Goal: Task Accomplishment & Management: Use online tool/utility

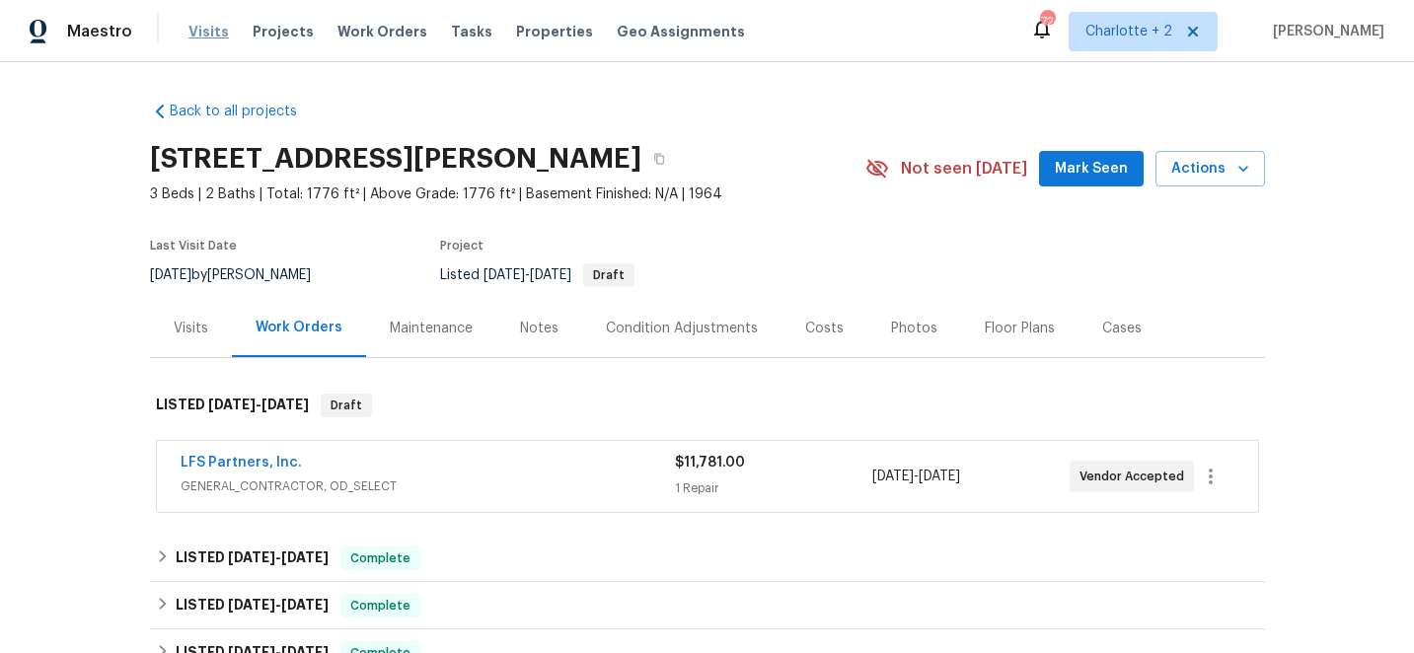
click at [195, 34] on span "Visits" at bounding box center [208, 32] width 40 height 20
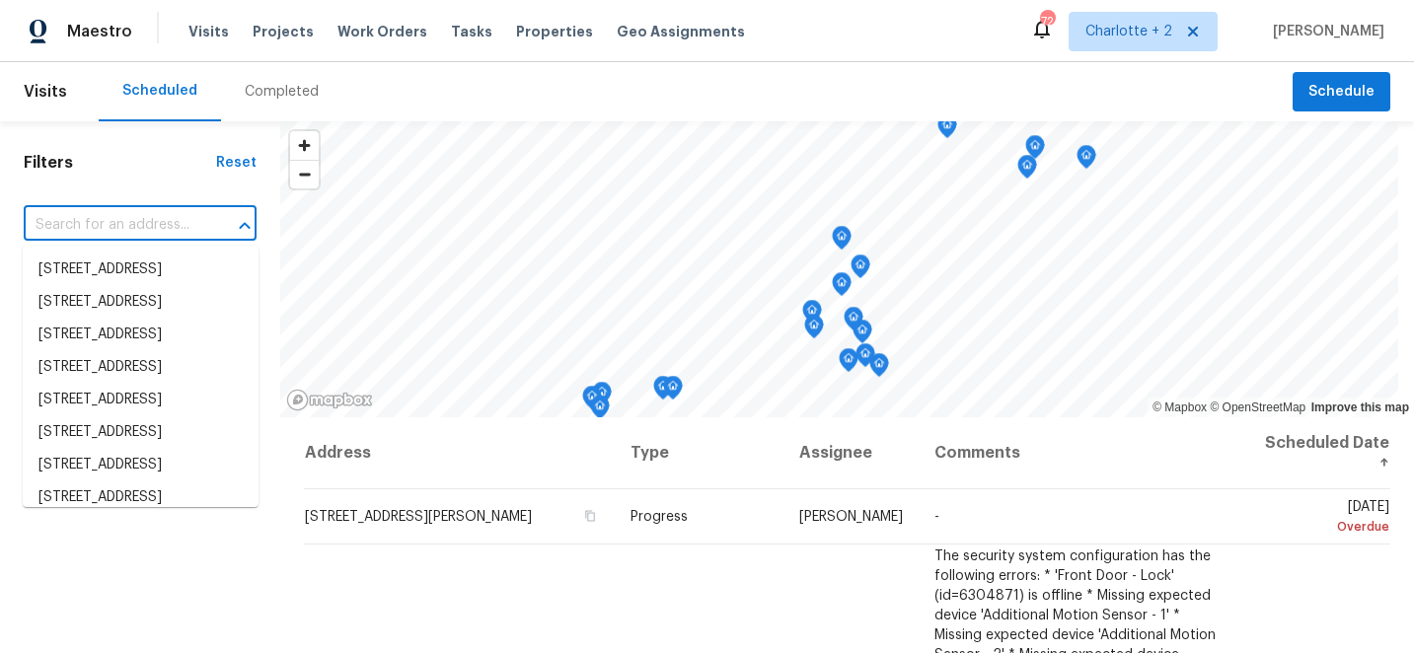
click at [128, 225] on input "text" at bounding box center [113, 225] width 178 height 31
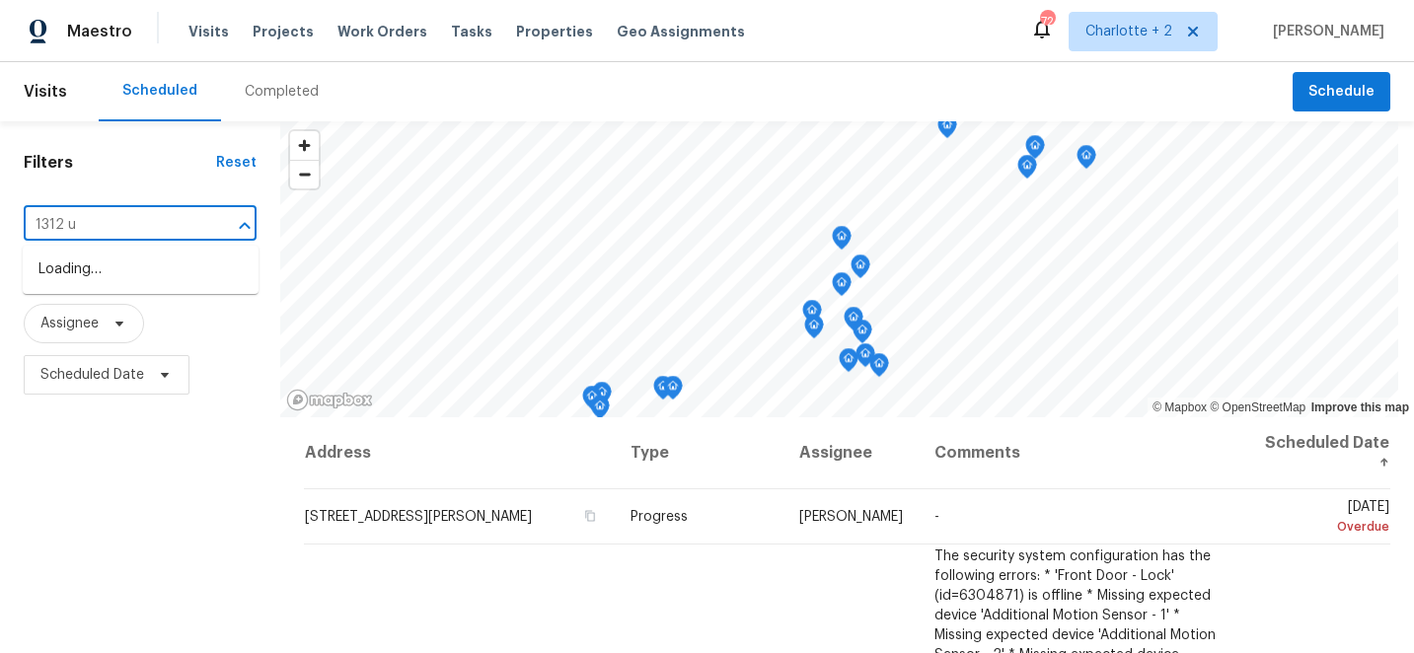
type input "1312 un"
click at [131, 284] on li "[STREET_ADDRESS]" at bounding box center [141, 270] width 236 height 33
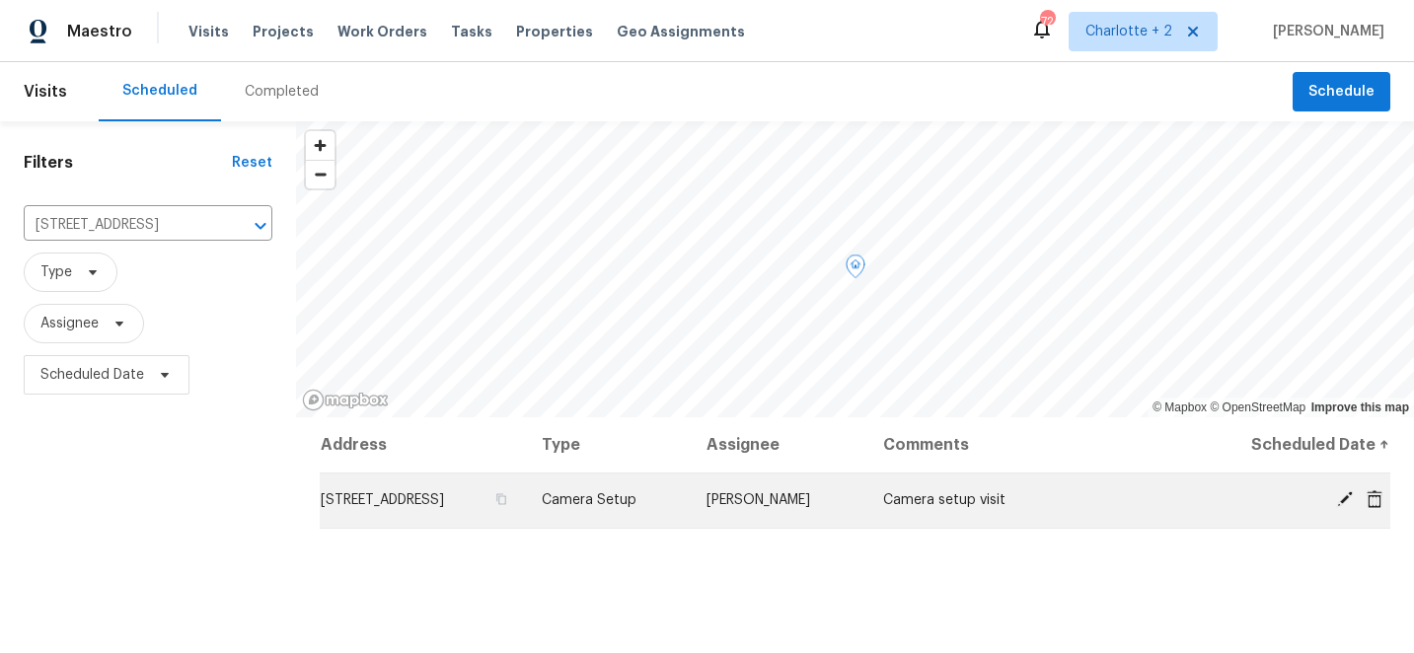
click at [1341, 495] on icon at bounding box center [1345, 499] width 18 height 18
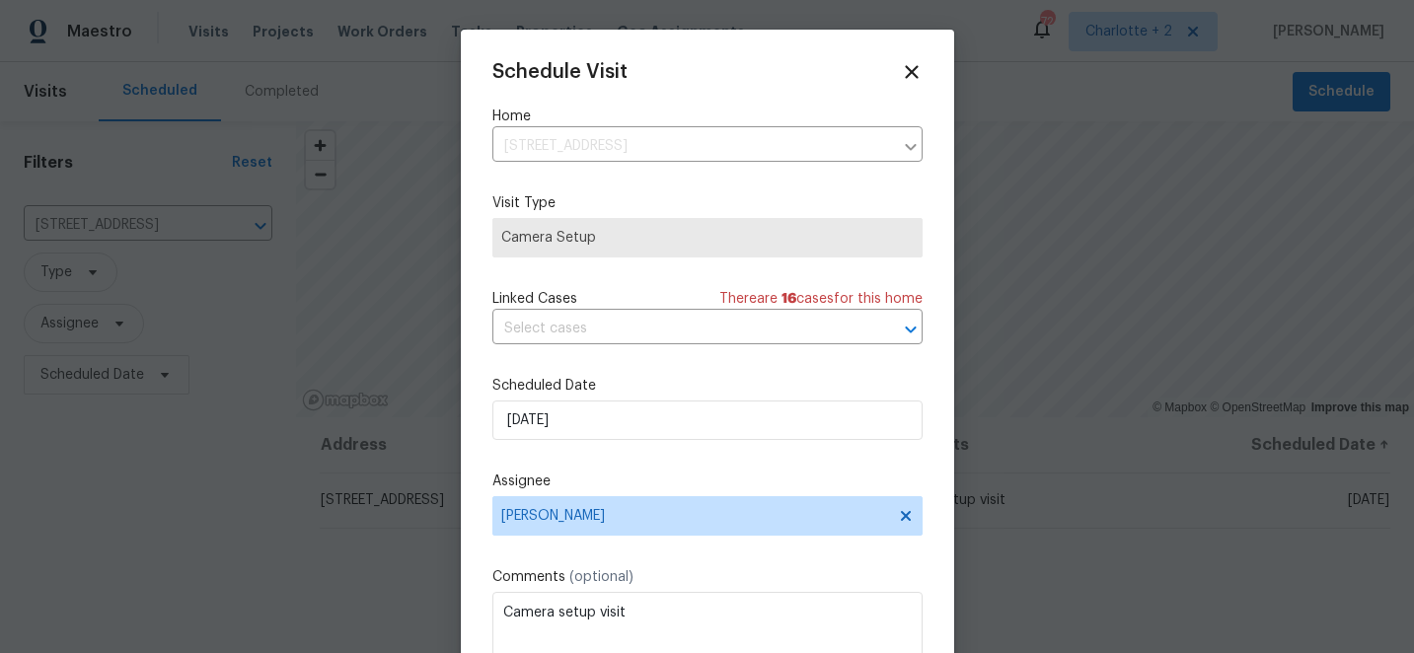
click at [725, 539] on div "Schedule Visit Home [STREET_ADDRESS] ​ Visit Type Camera Setup Linked Cases The…" at bounding box center [707, 392] width 430 height 662
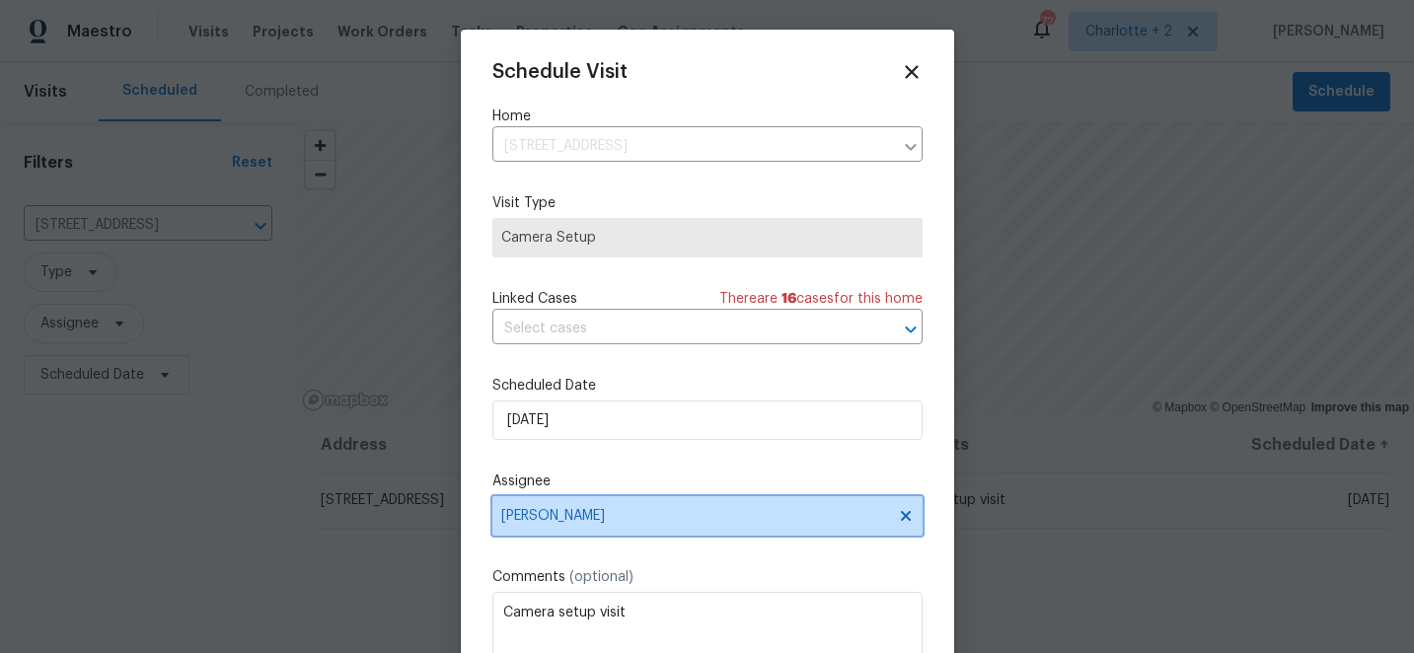
click at [729, 529] on span "[PERSON_NAME]" at bounding box center [707, 515] width 430 height 39
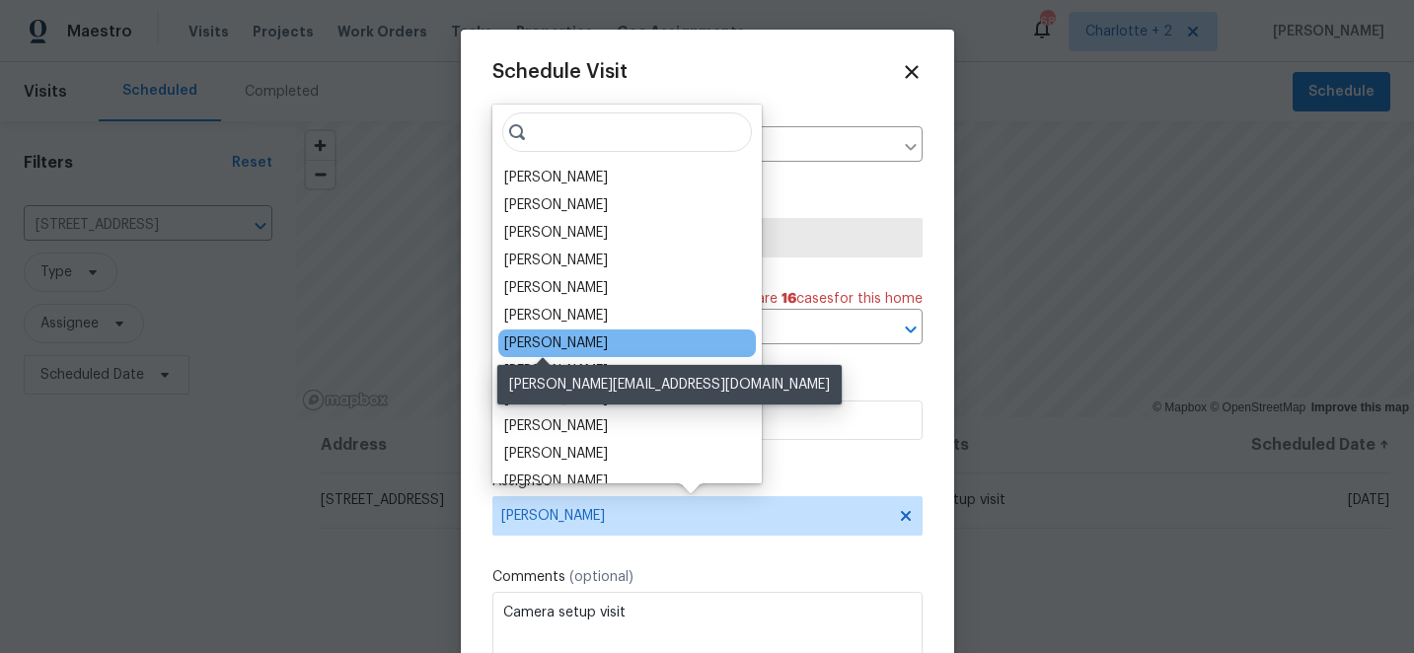
click at [558, 342] on div "[PERSON_NAME]" at bounding box center [556, 343] width 104 height 20
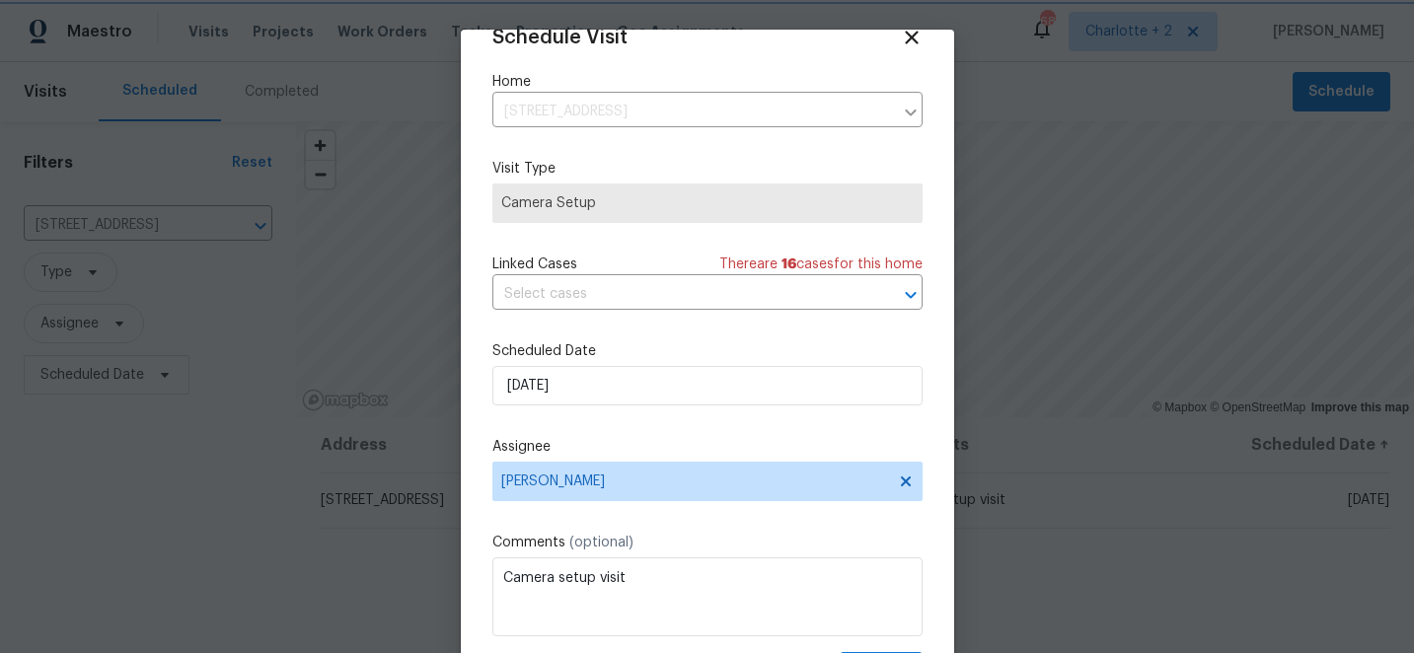
scroll to position [97, 0]
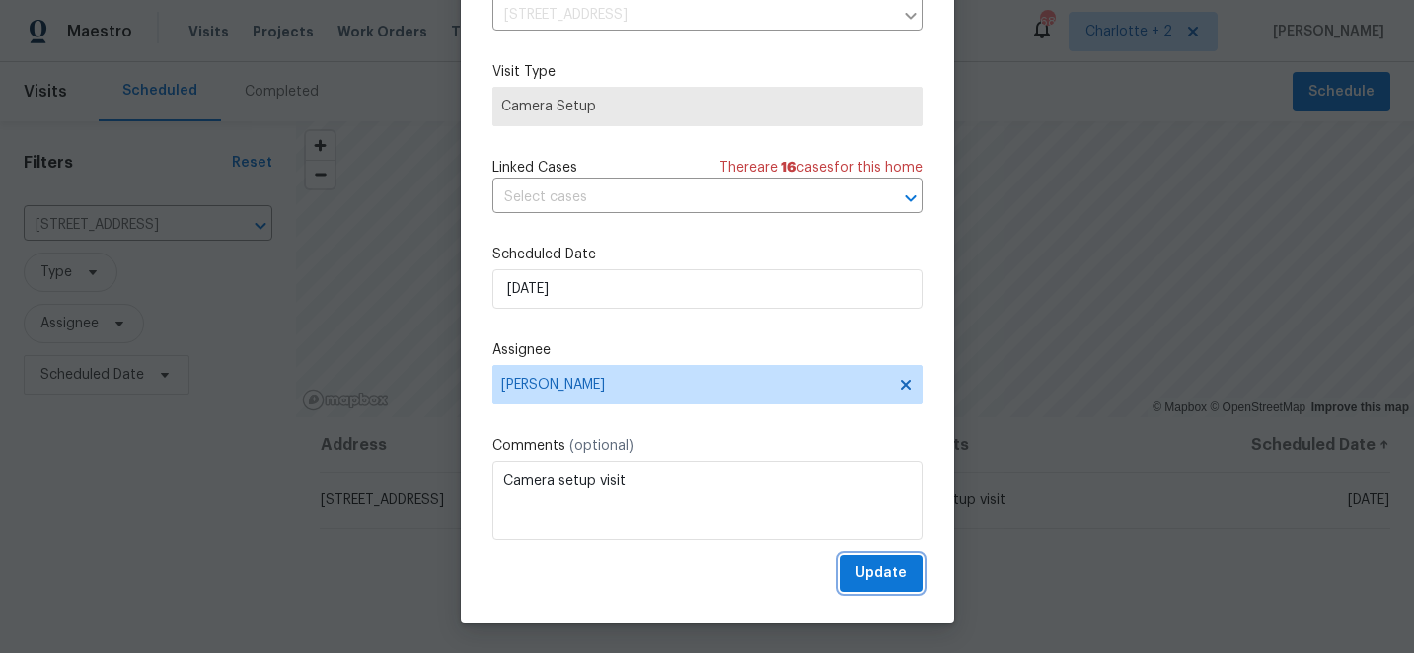
click at [878, 574] on span "Update" at bounding box center [880, 573] width 51 height 25
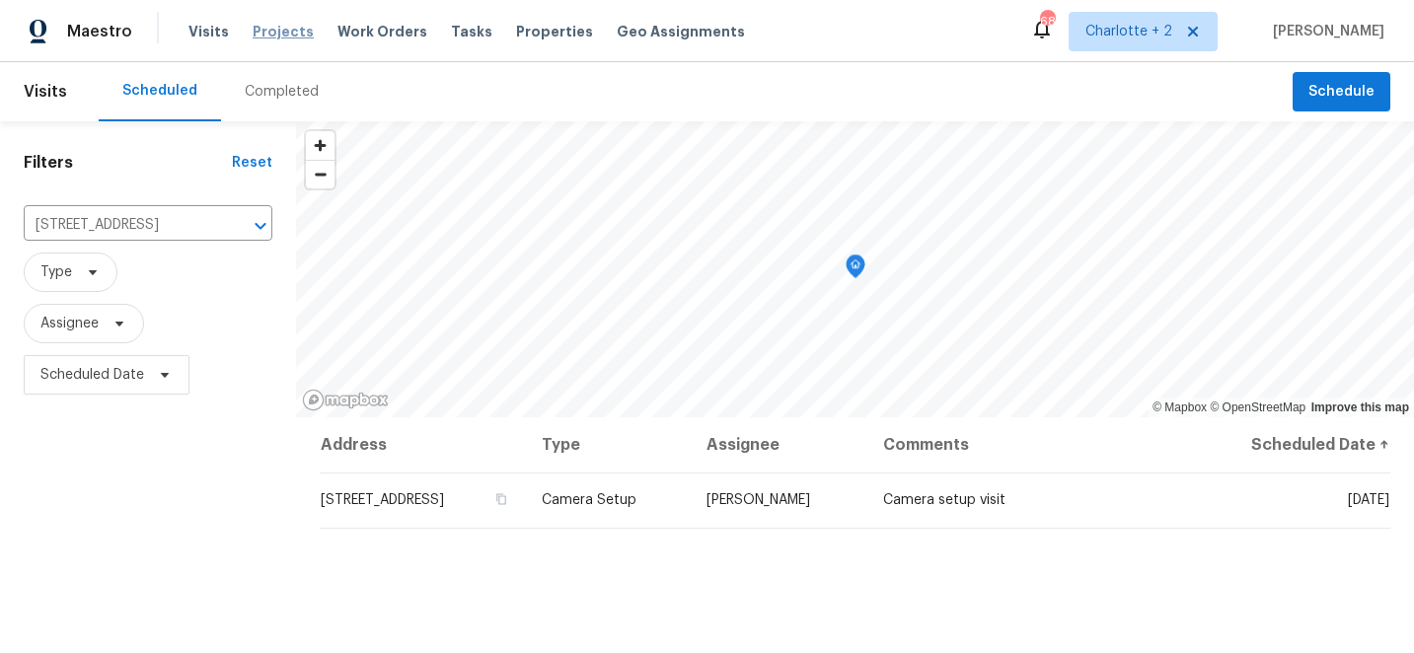
click at [266, 37] on span "Projects" at bounding box center [283, 32] width 61 height 20
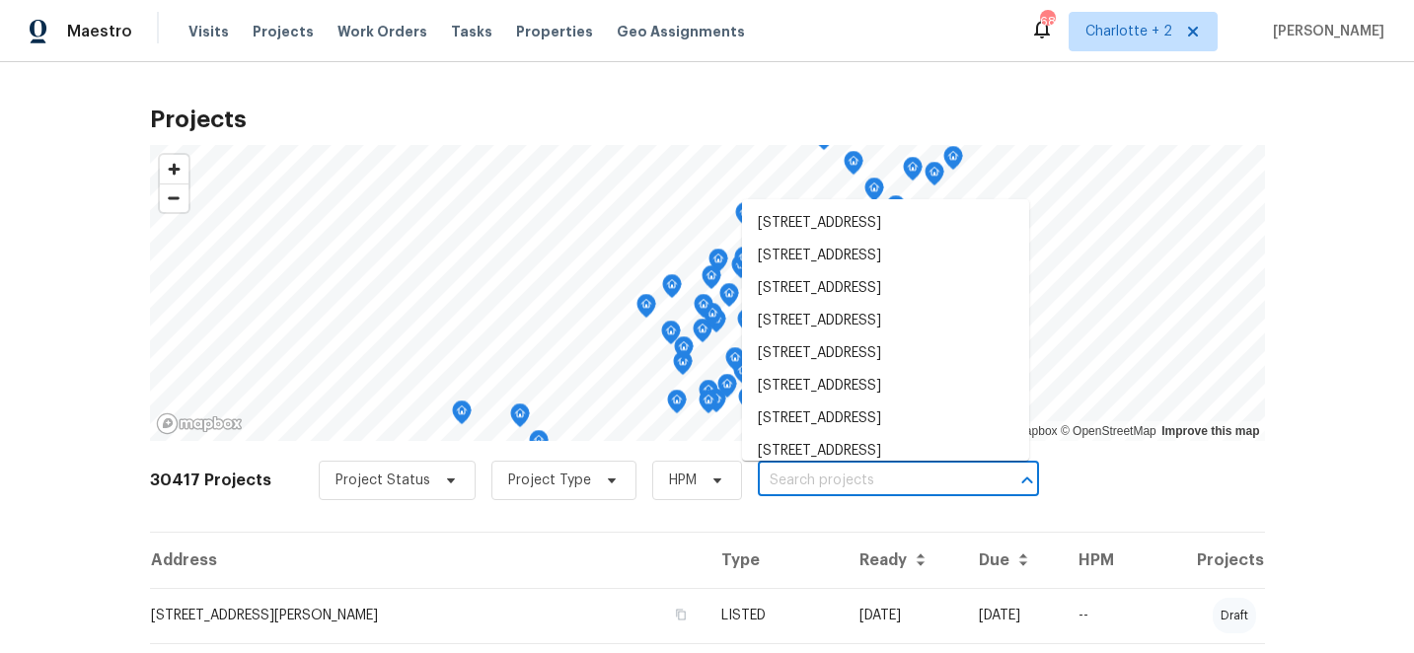
click at [830, 478] on input "text" at bounding box center [871, 481] width 226 height 31
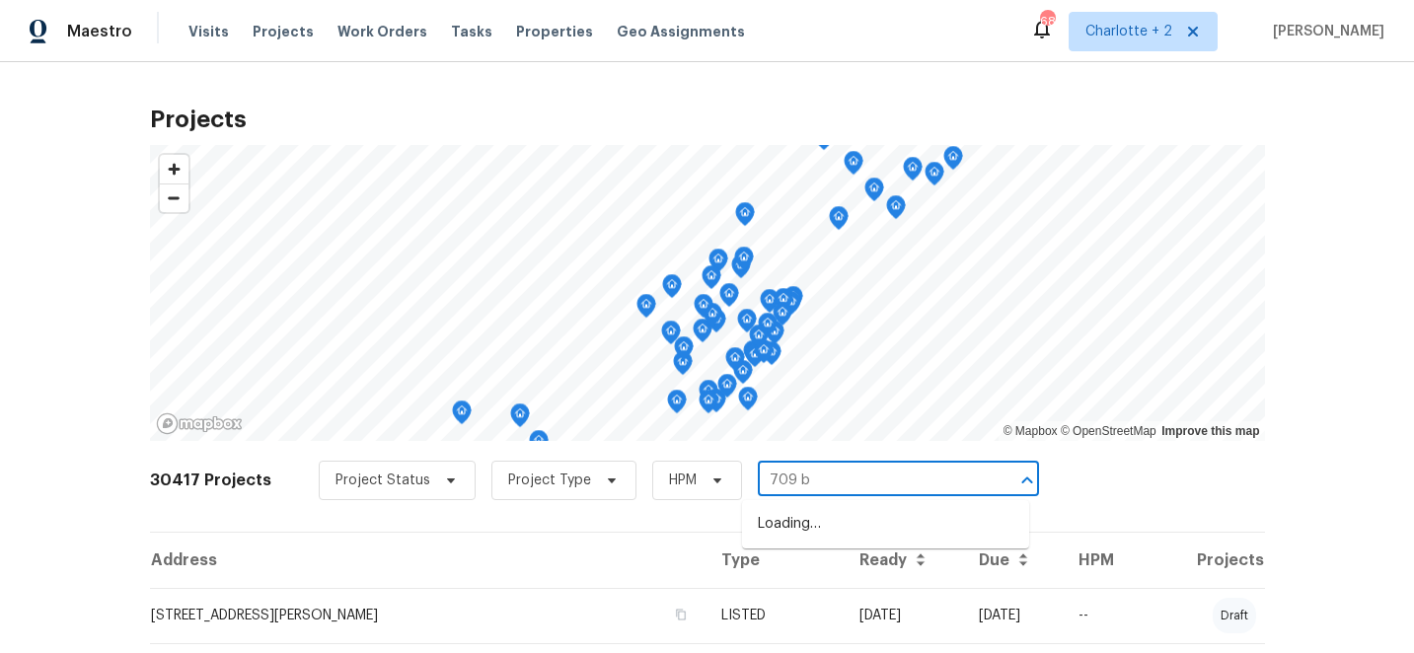
type input "709 br"
click at [867, 573] on li "[STREET_ADDRESS]" at bounding box center [885, 557] width 287 height 33
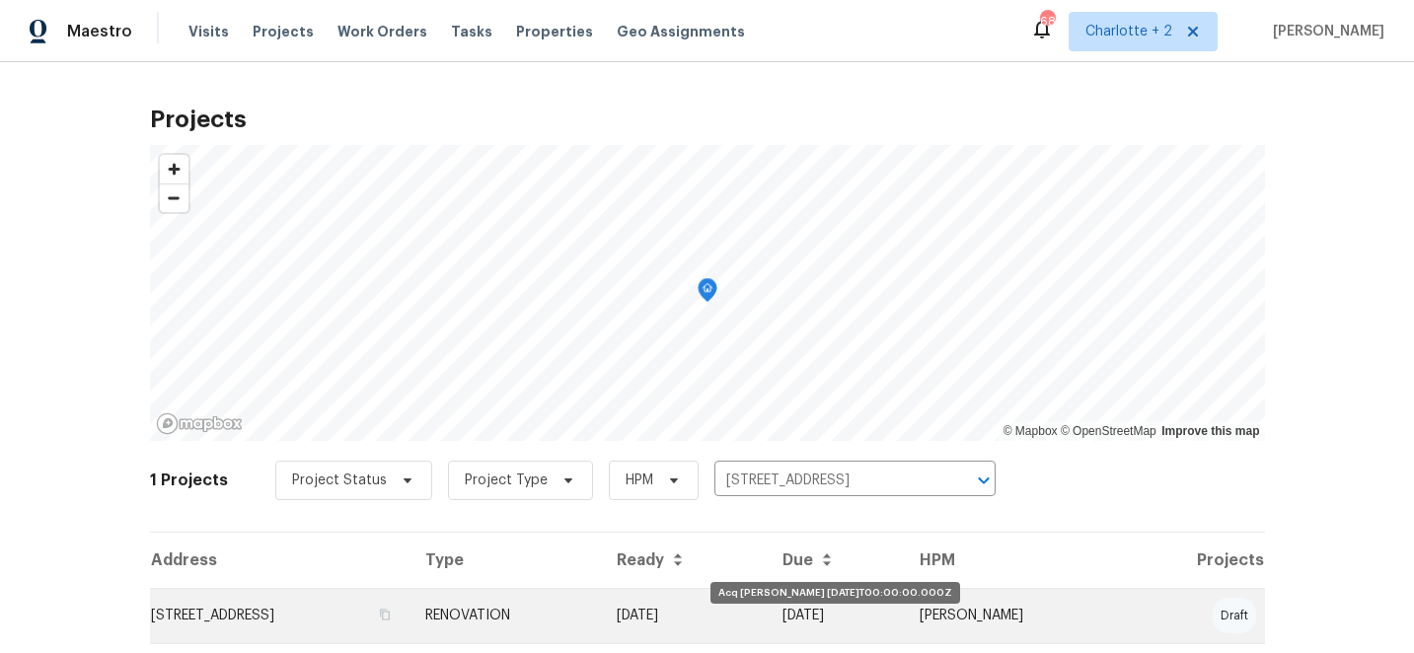
click at [767, 609] on td "[DATE]" at bounding box center [684, 615] width 166 height 55
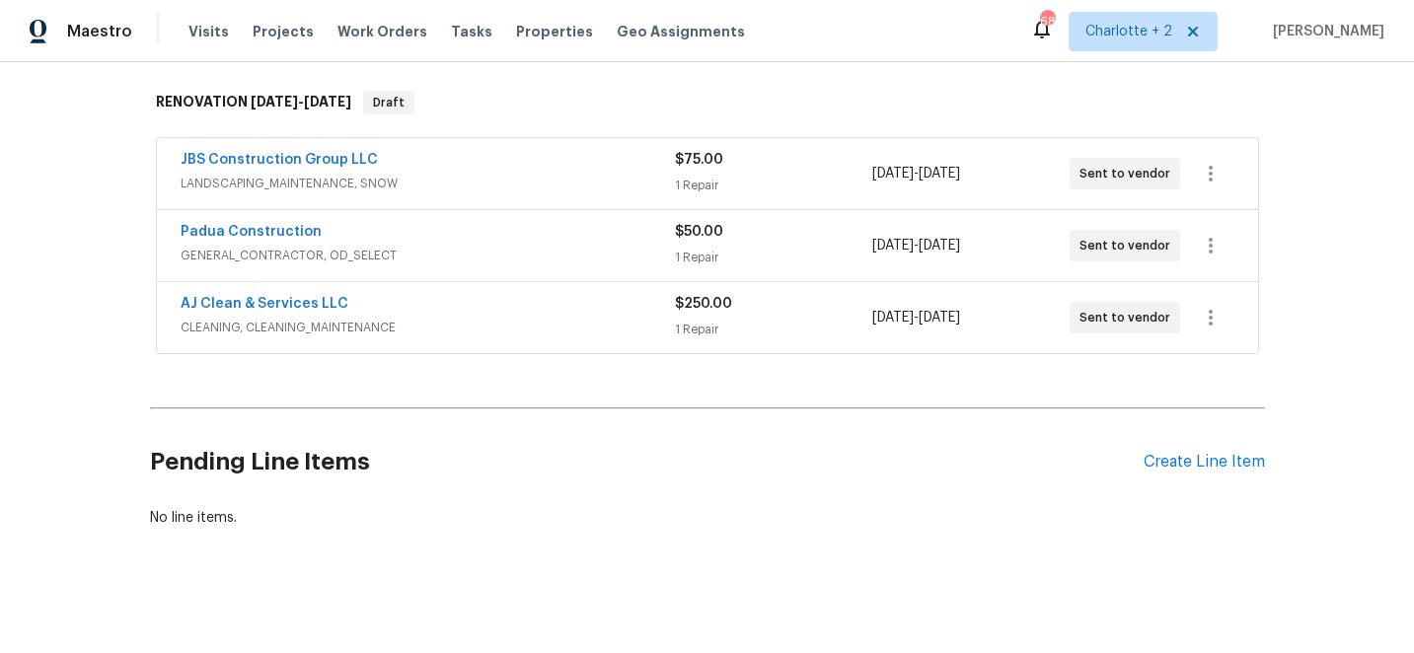
scroll to position [312, 0]
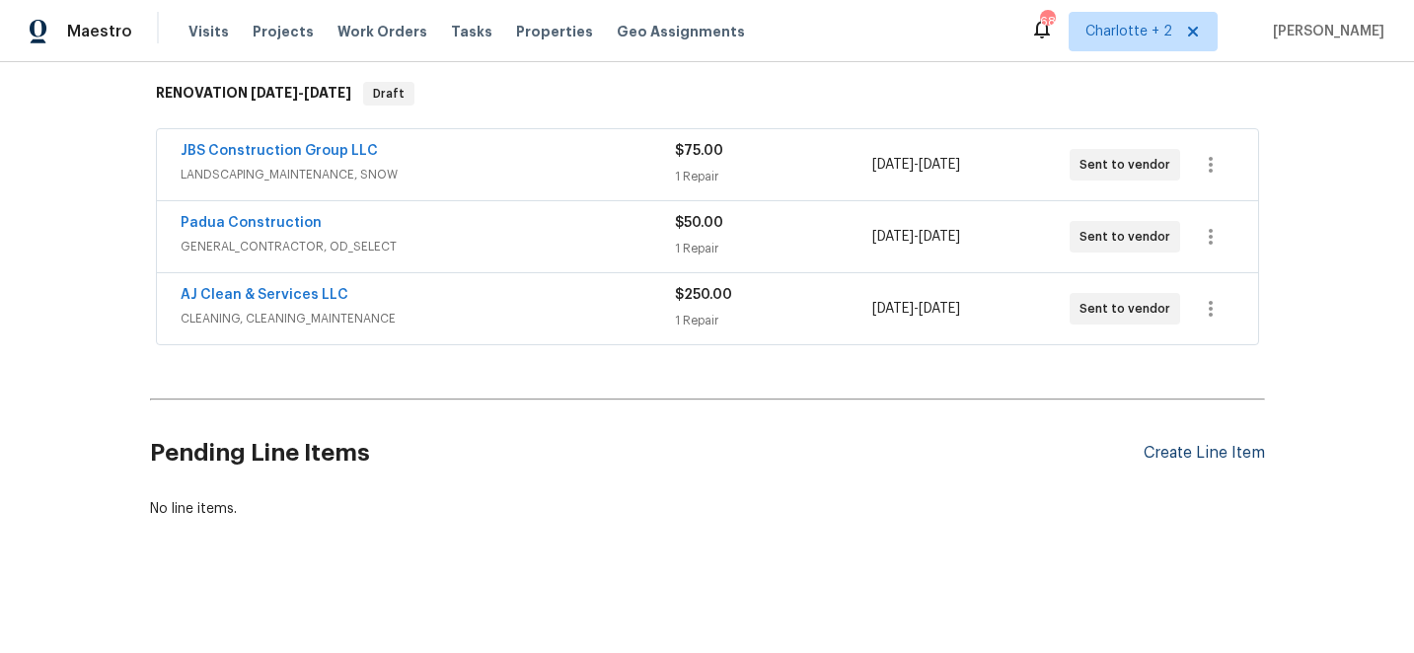
click at [1204, 449] on div "Create Line Item" at bounding box center [1203, 453] width 121 height 19
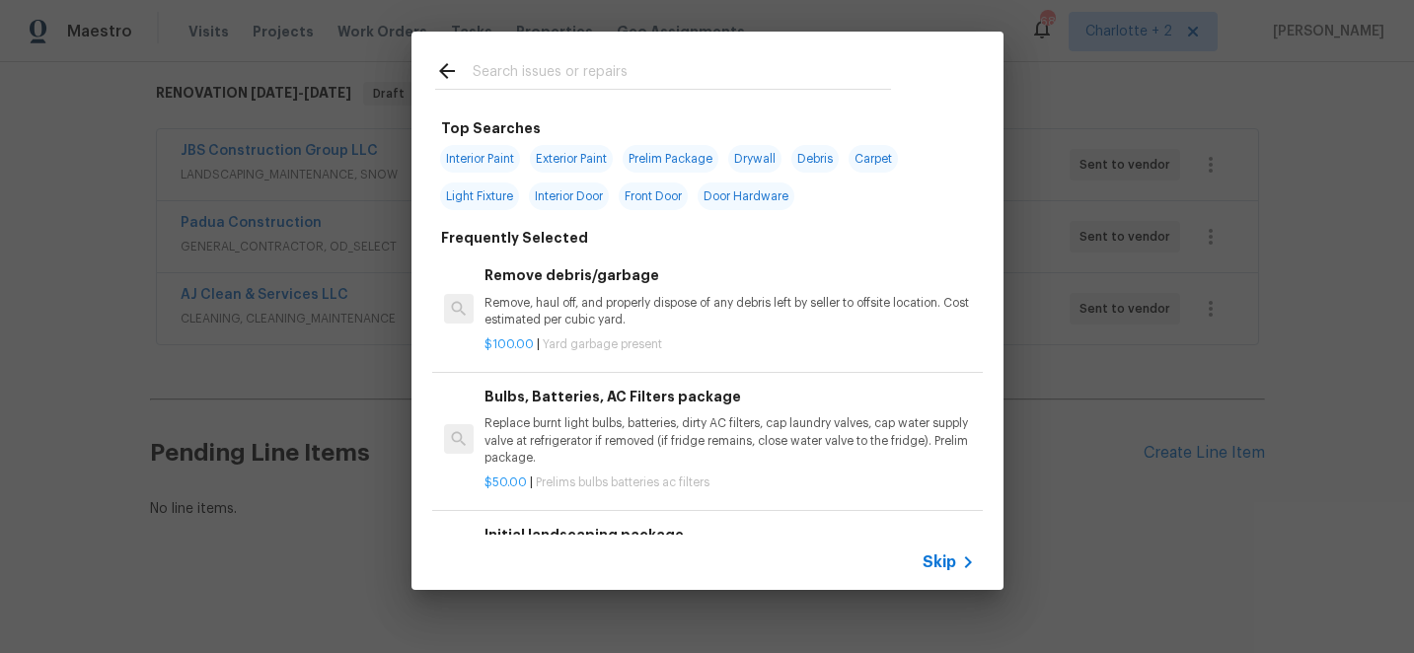
click at [552, 70] on input "text" at bounding box center [682, 74] width 418 height 30
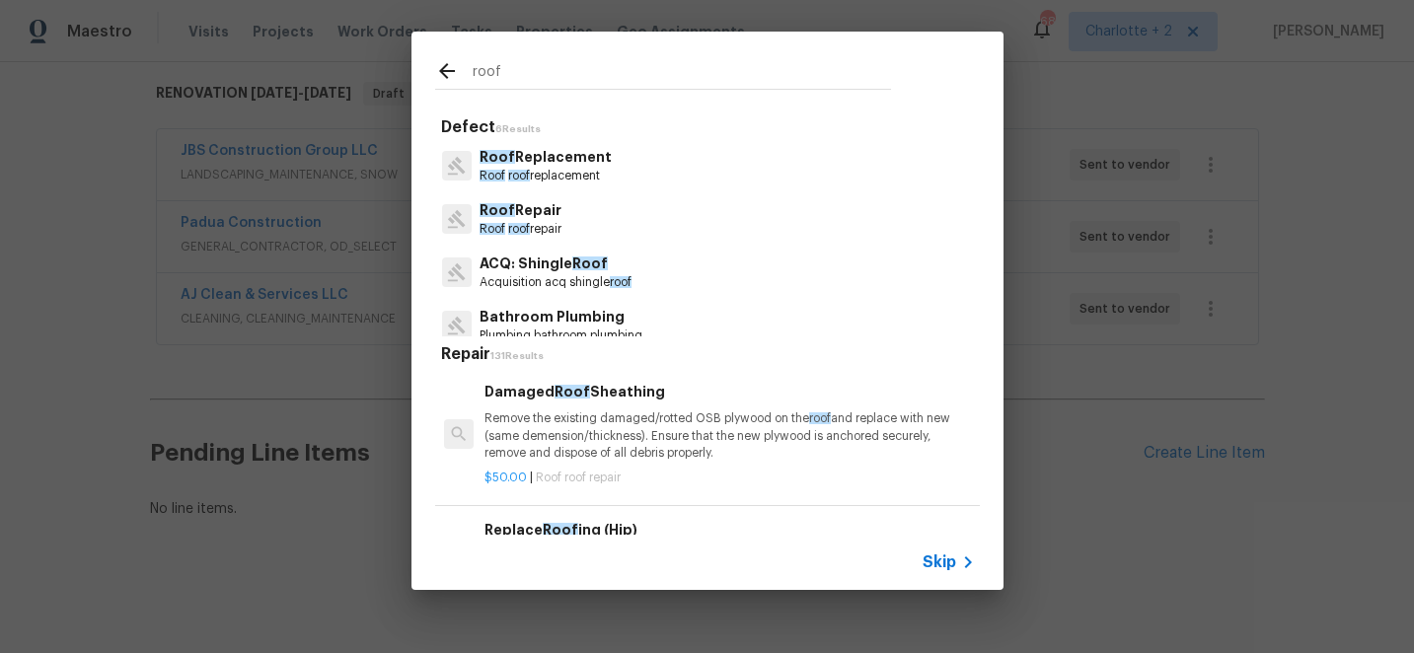
type input "roof"
click at [535, 173] on p "Roof roof replacement" at bounding box center [545, 176] width 132 height 17
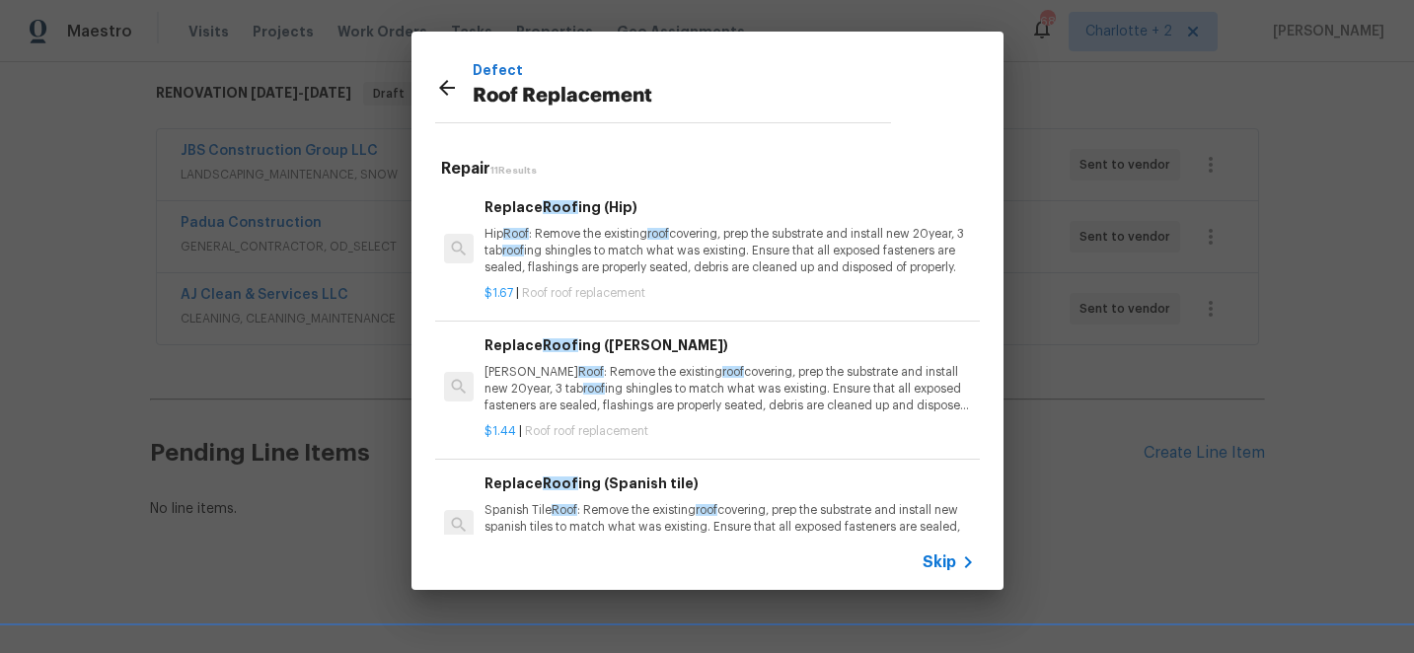
click at [644, 406] on p "[PERSON_NAME] Roof : Remove the existing roof covering, prep the substrate and …" at bounding box center [728, 389] width 489 height 50
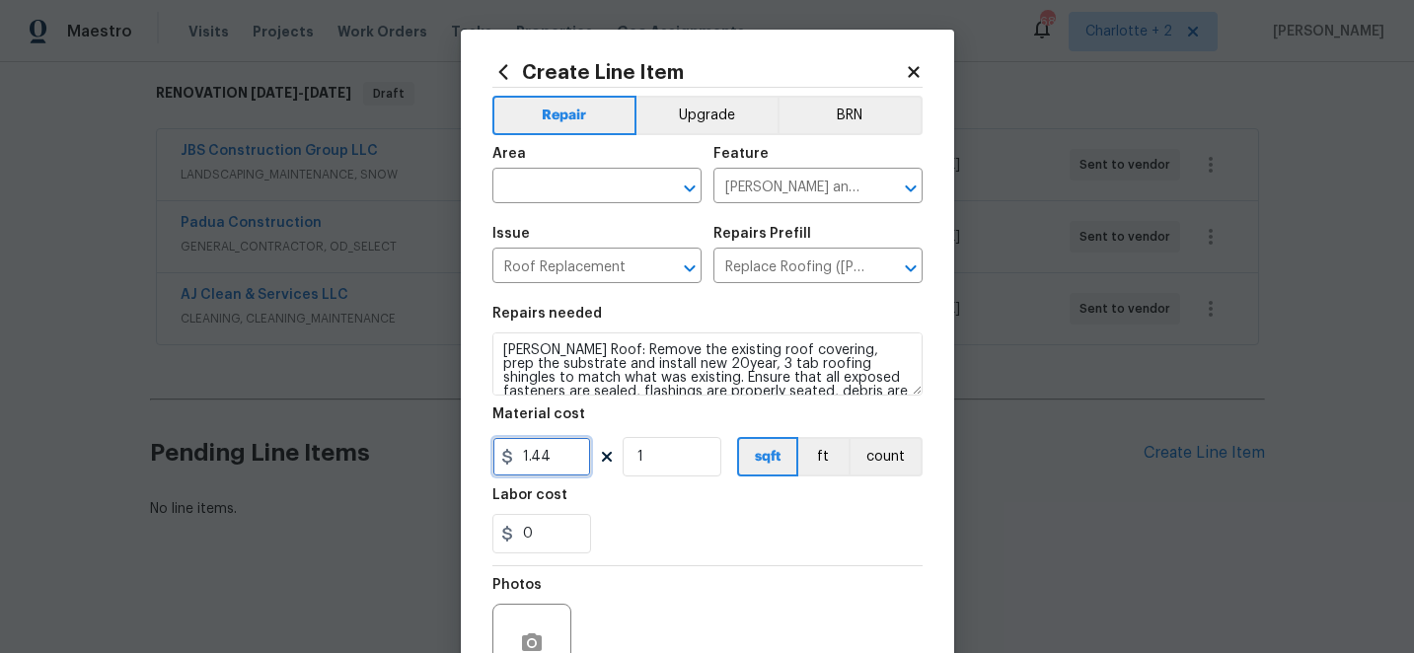
click at [575, 457] on input "1.44" at bounding box center [541, 456] width 99 height 39
type input "0"
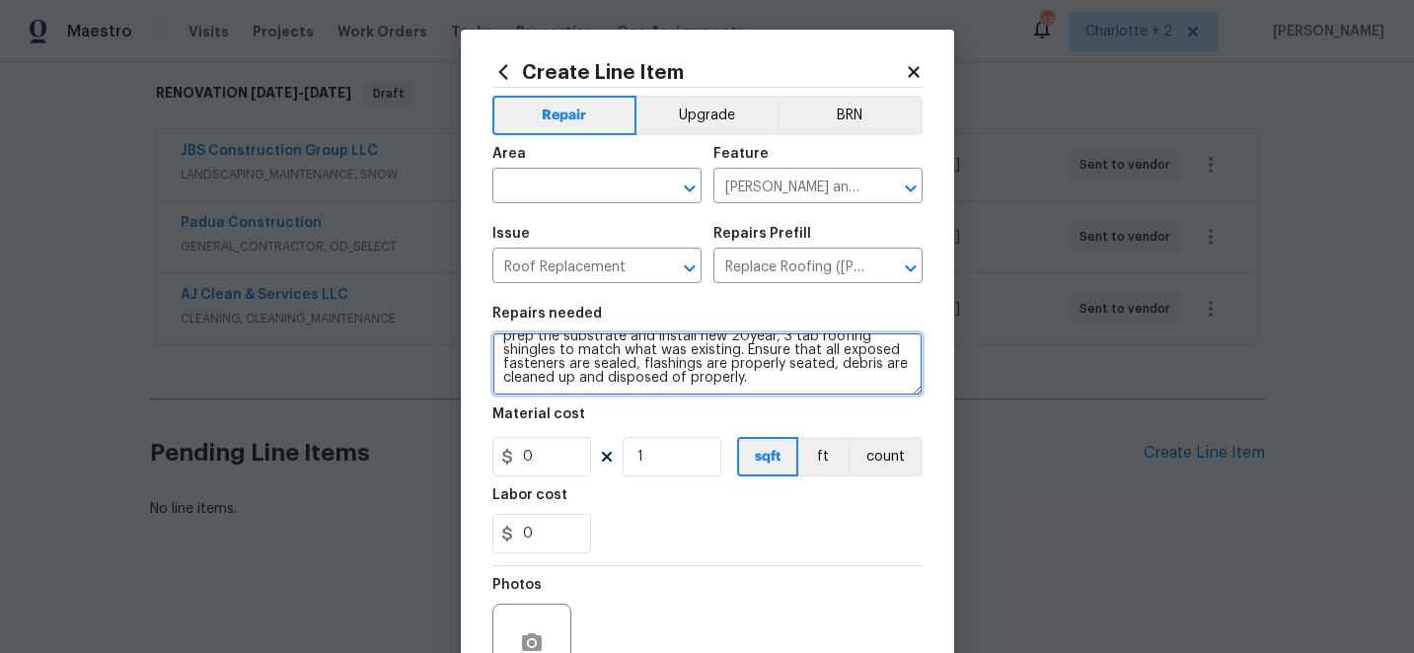
click at [679, 379] on textarea "[PERSON_NAME] Roof: Remove the existing roof covering, prep the substrate and i…" at bounding box center [707, 363] width 430 height 63
paste textarea "Roof Replacement Due to the multiple repairs necessary as well as the age and t…"
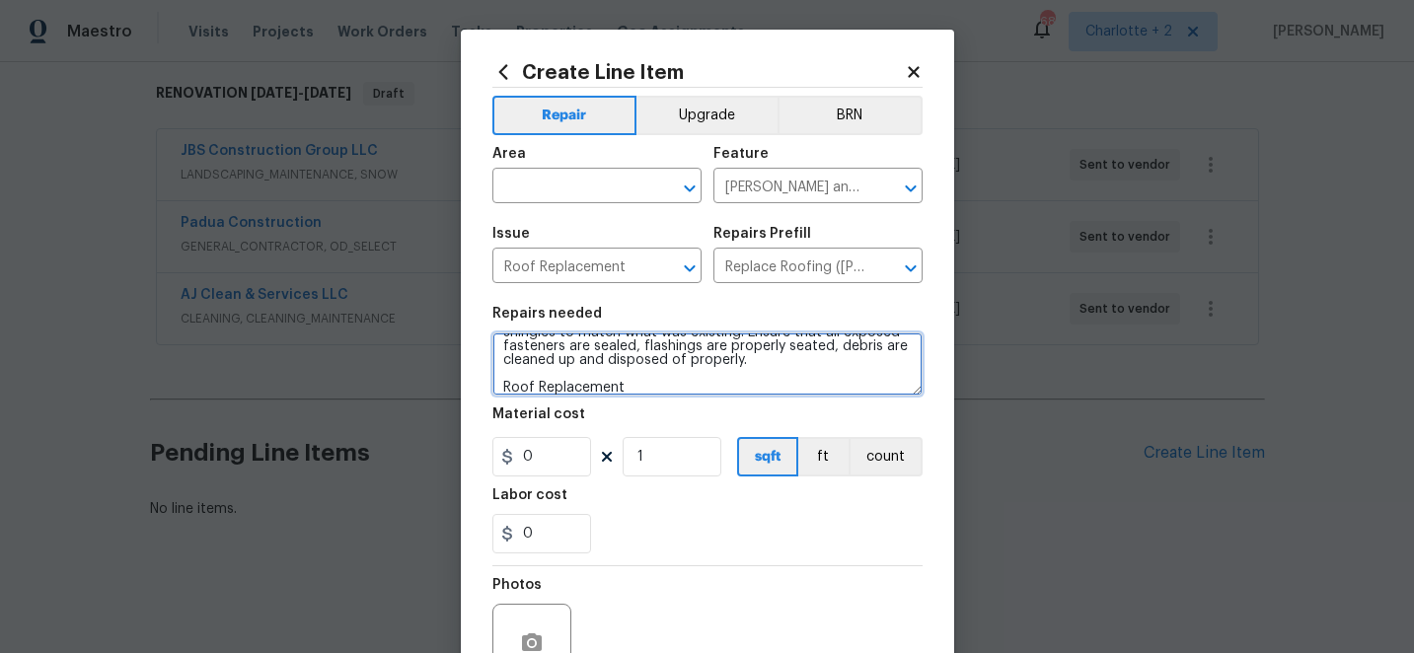
scroll to position [501, 0]
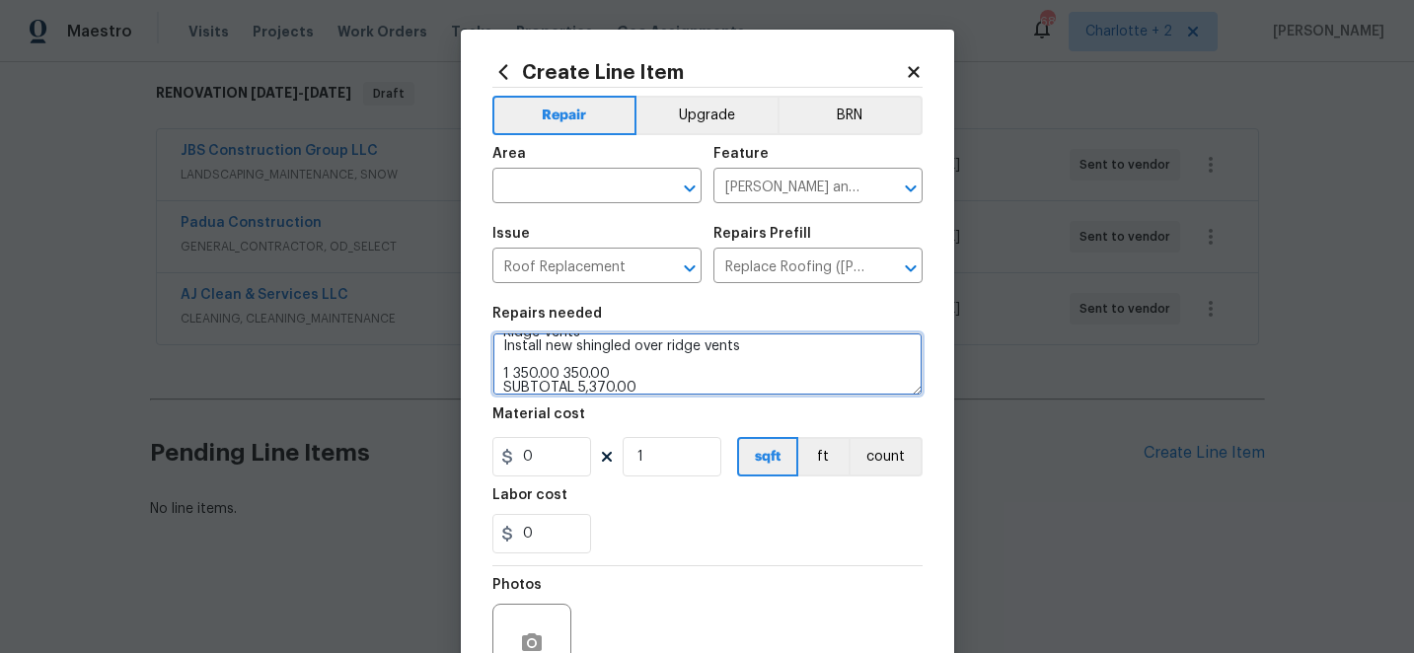
type textarea "[PERSON_NAME] Roof: Remove the existing roof covering, prep the substrate and i…"
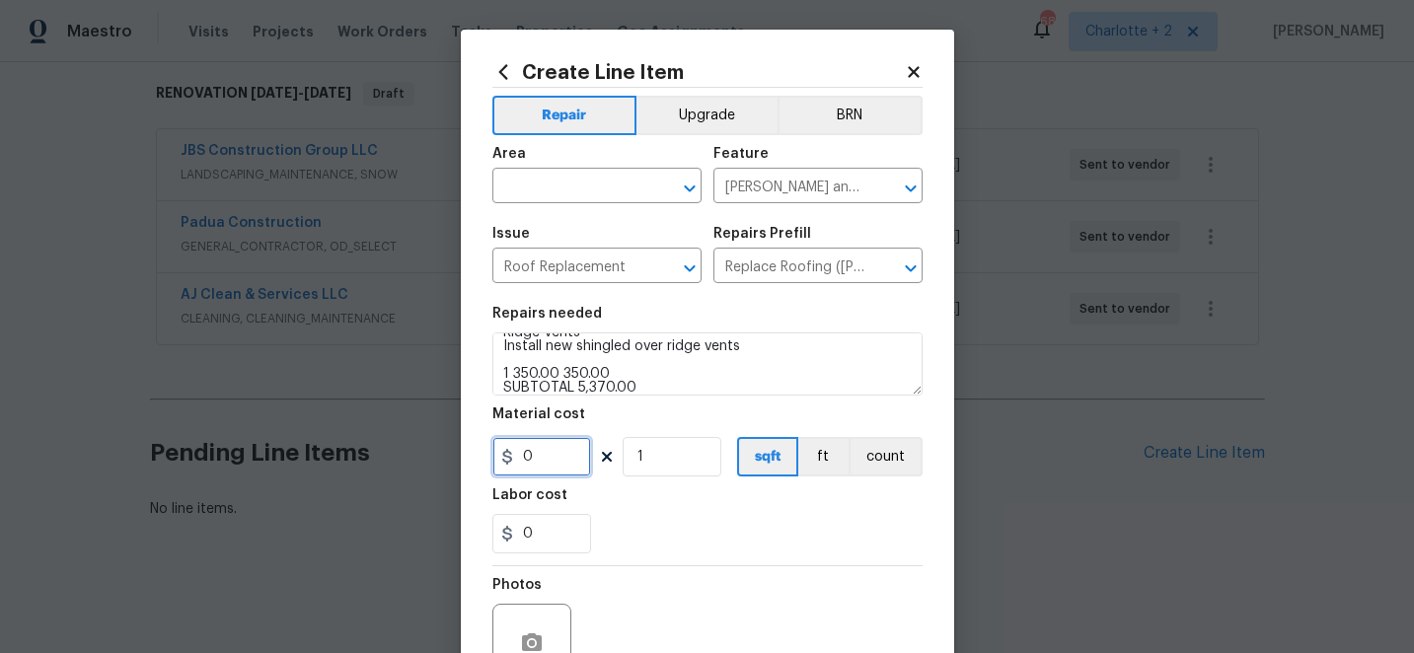
click at [555, 454] on input "0" at bounding box center [541, 456] width 99 height 39
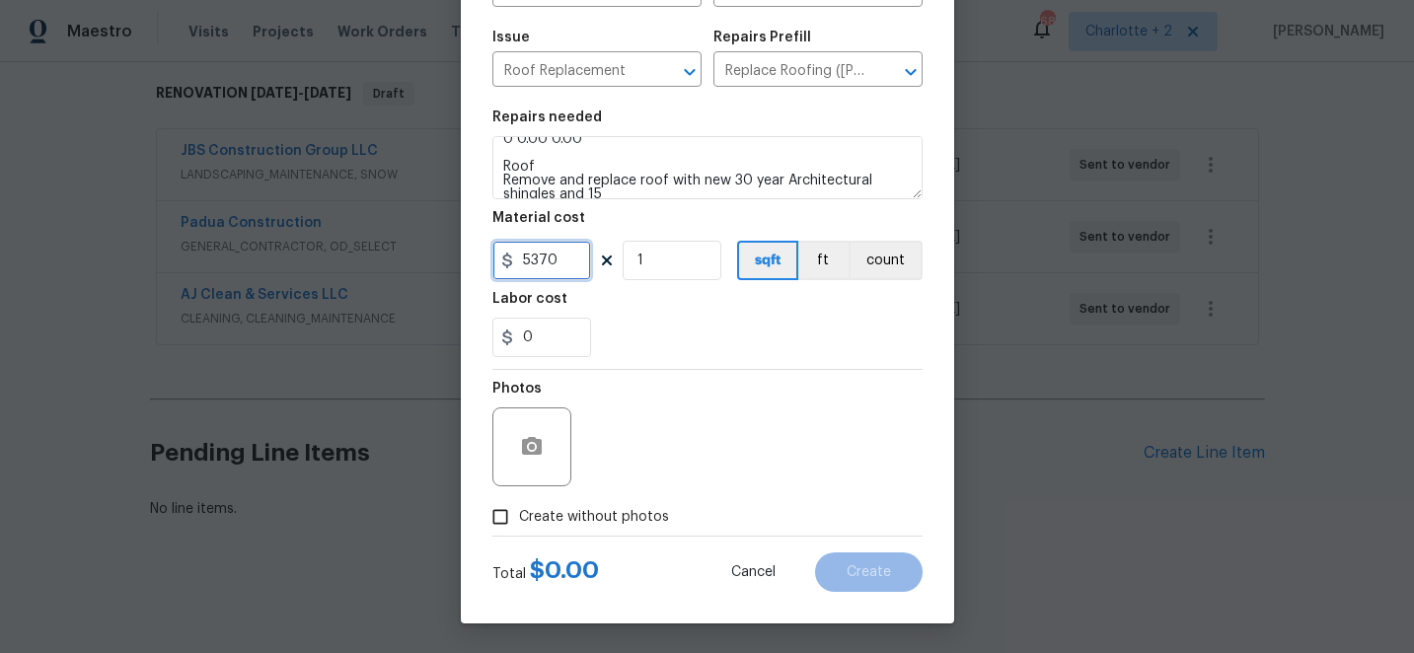
scroll to position [237, 0]
type input "5370"
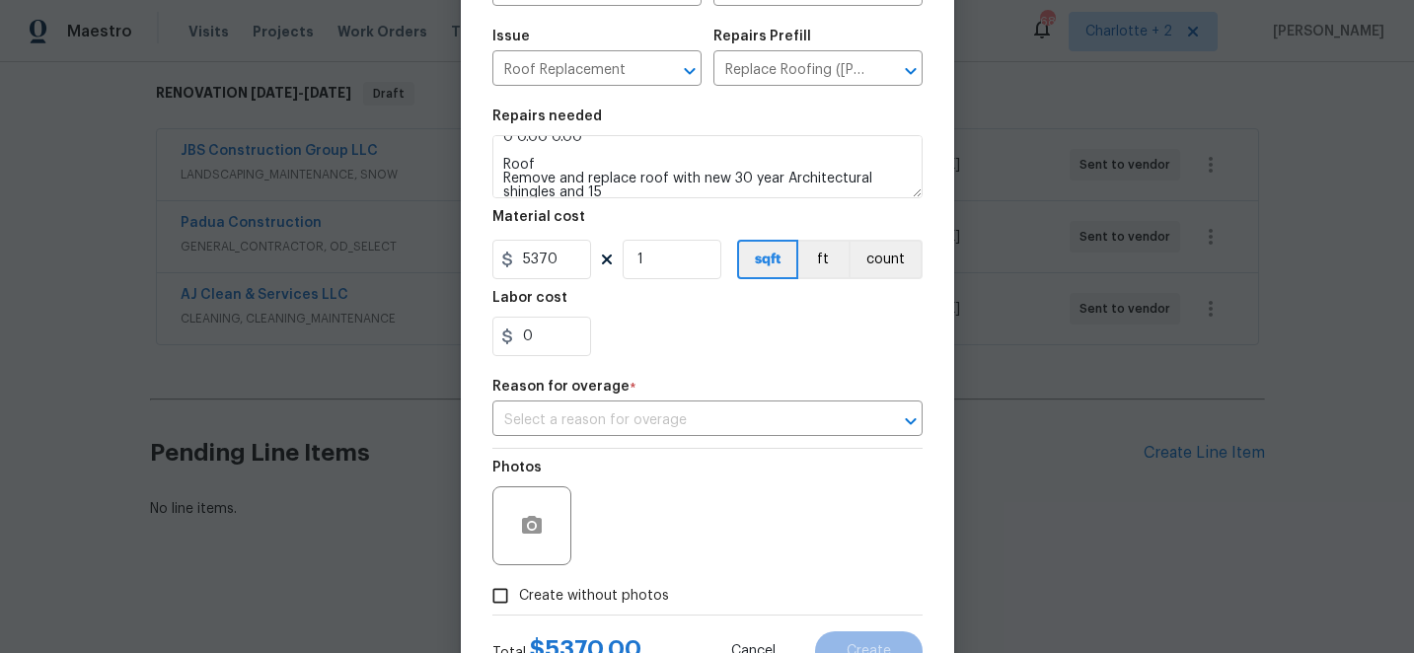
click at [502, 517] on div "Photos Create without photos" at bounding box center [707, 532] width 430 height 166
click at [678, 424] on input "text" at bounding box center [679, 420] width 375 height 31
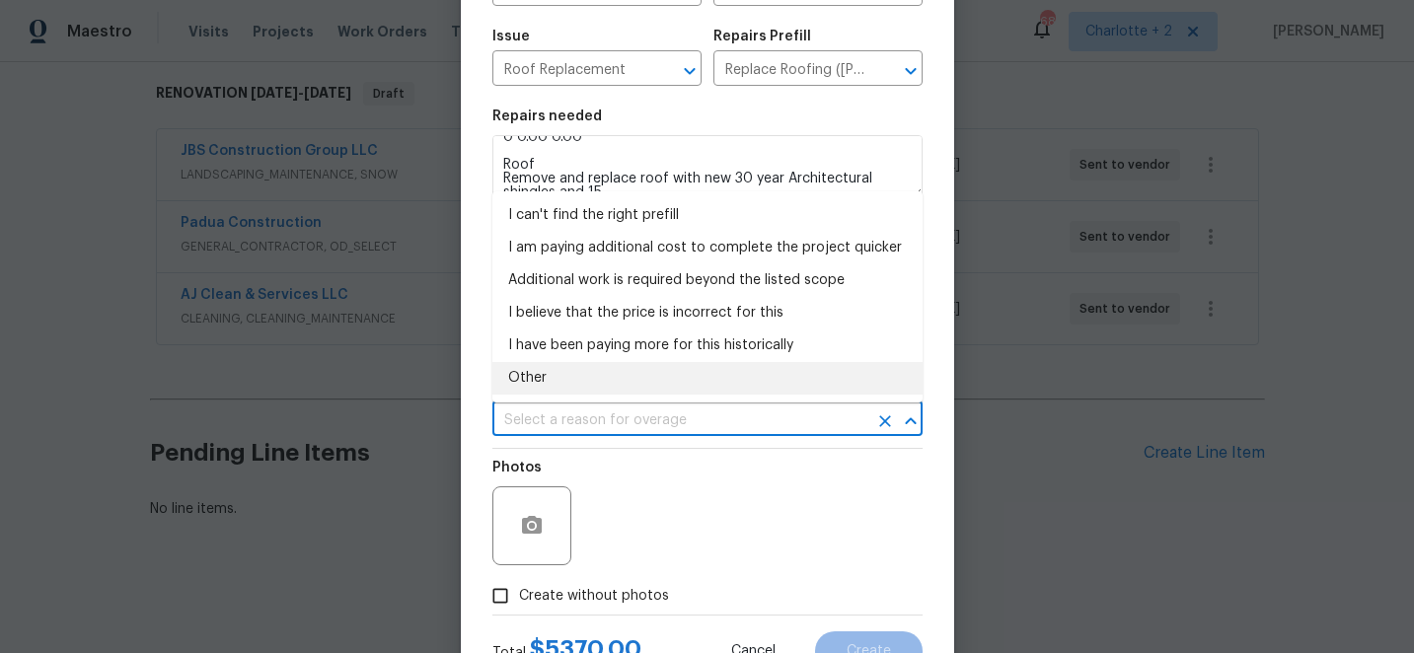
click at [541, 375] on li "Other" at bounding box center [707, 378] width 430 height 33
type input "Other"
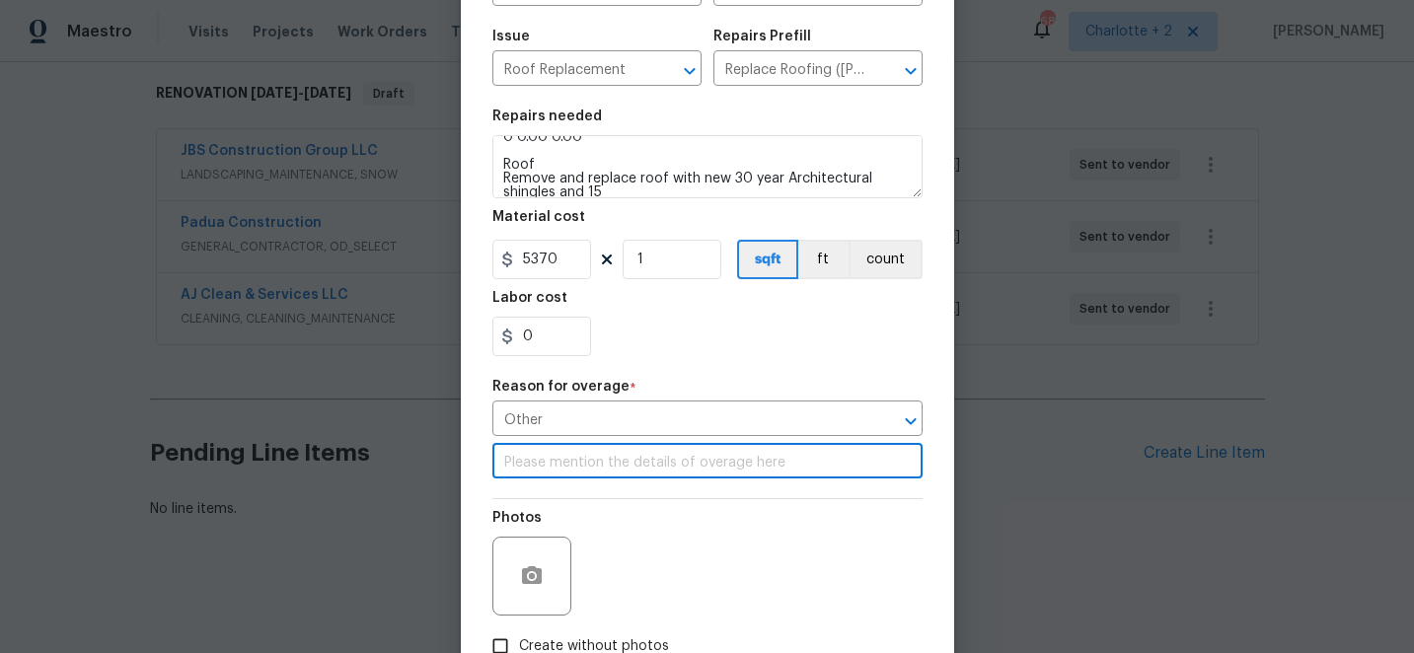
click at [593, 471] on input "text" at bounding box center [707, 463] width 430 height 31
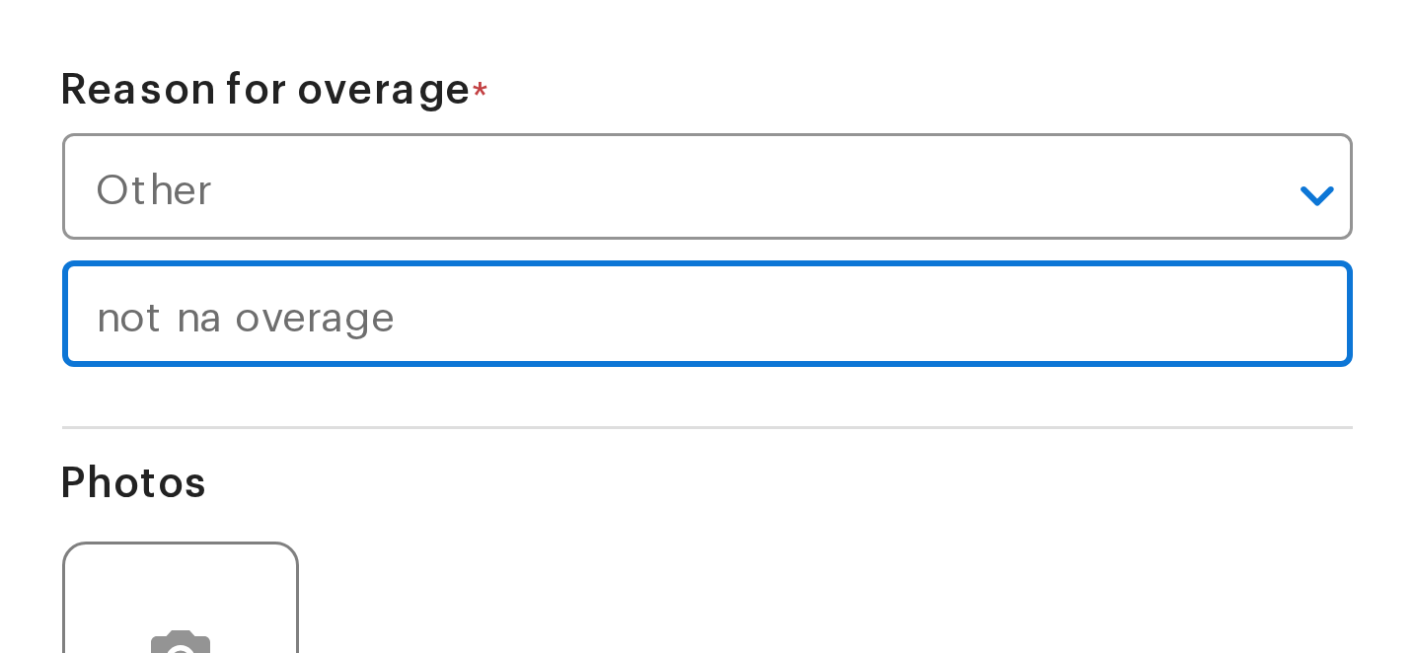
click at [542, 466] on input "not na overage" at bounding box center [707, 463] width 430 height 31
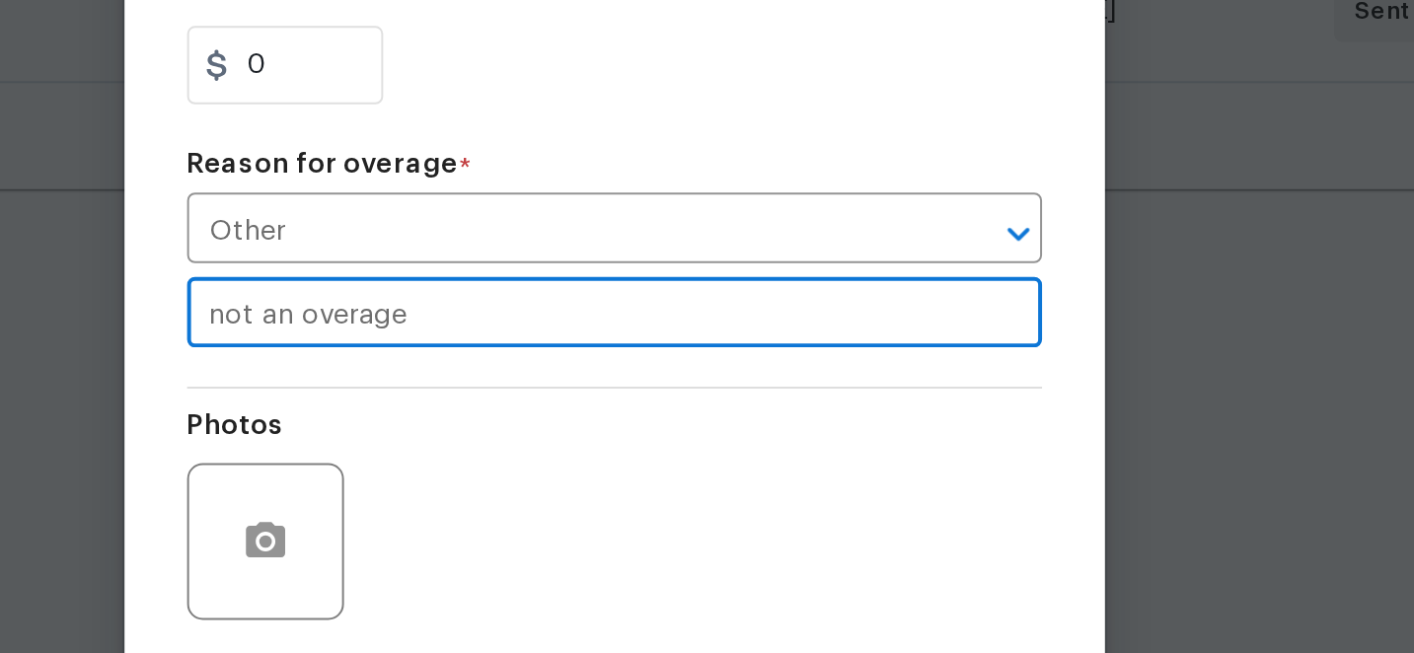
scroll to position [0, 0]
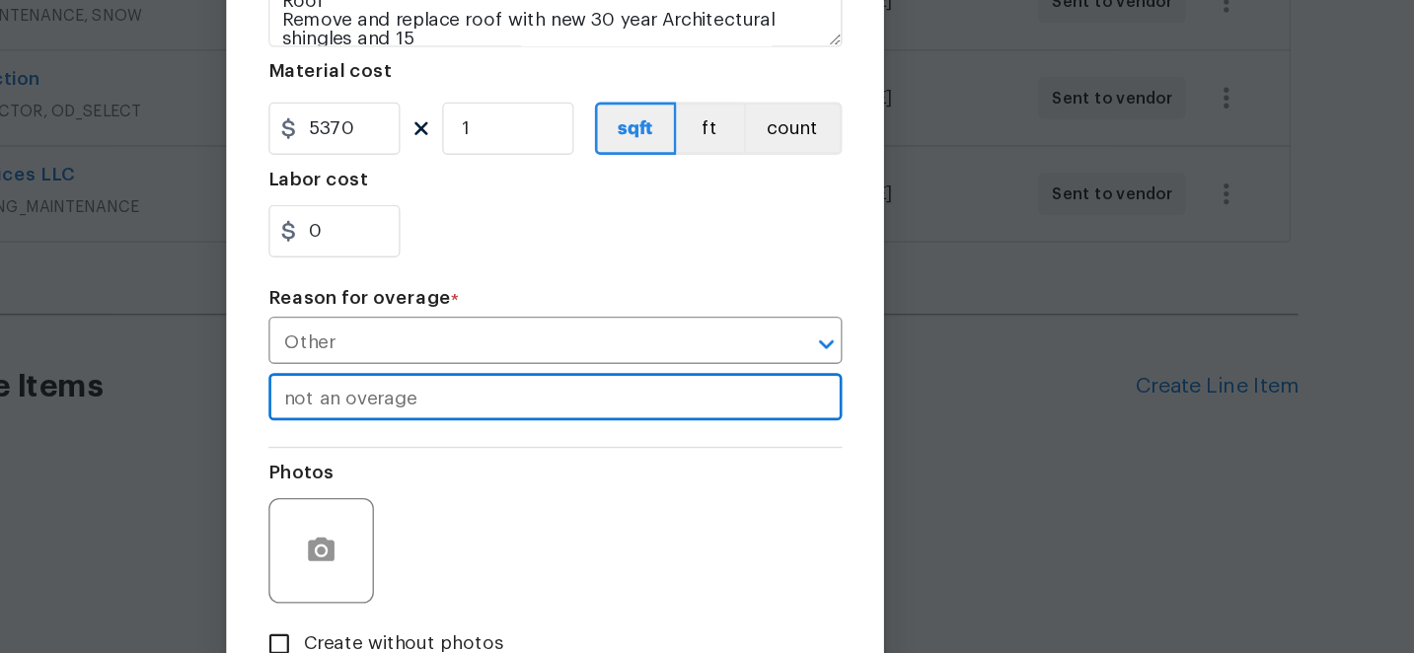
type input "not an overage"
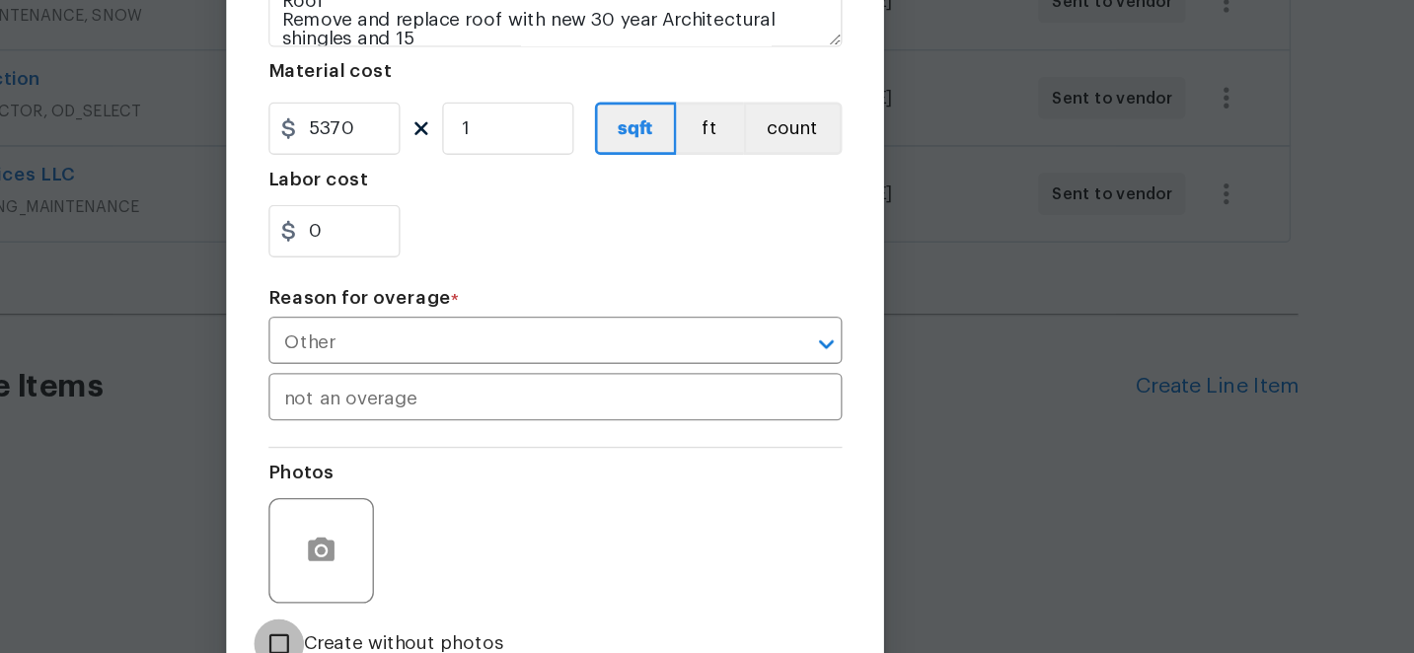
click at [504, 647] on input "Create without photos" at bounding box center [499, 645] width 37 height 37
checkbox input "true"
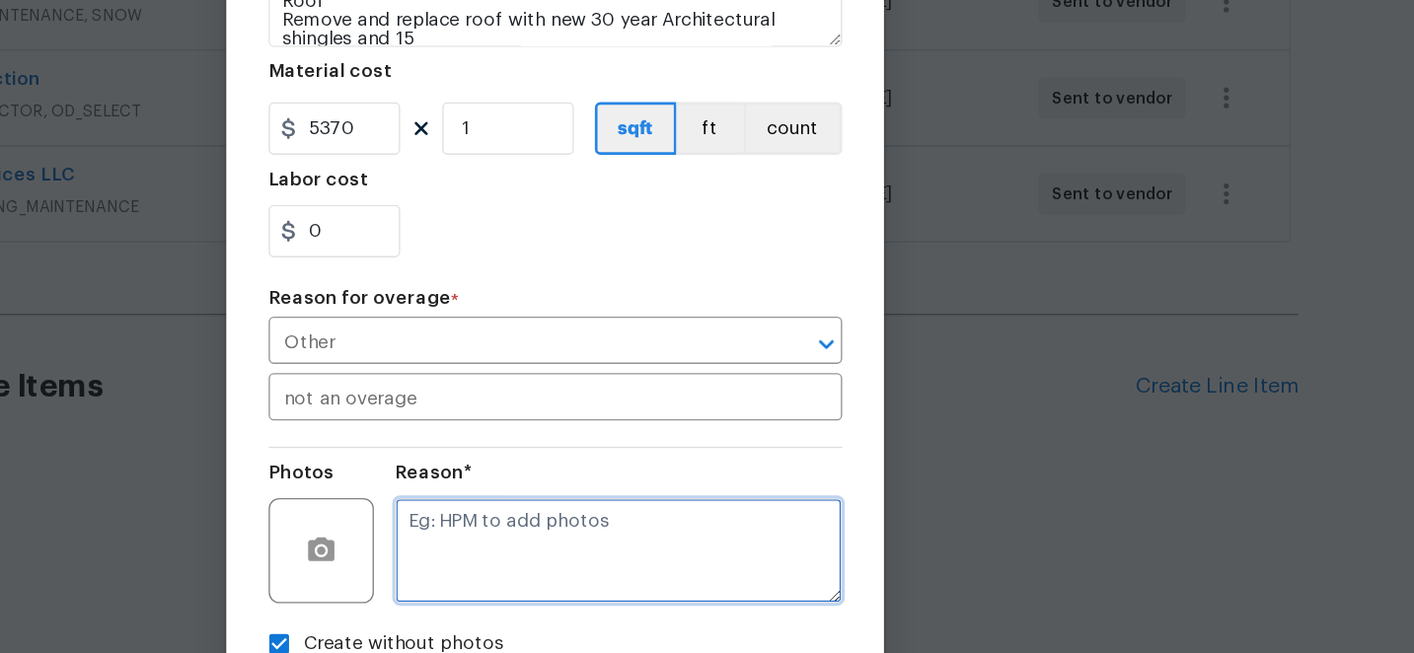
click at [697, 569] on textarea at bounding box center [754, 576] width 335 height 79
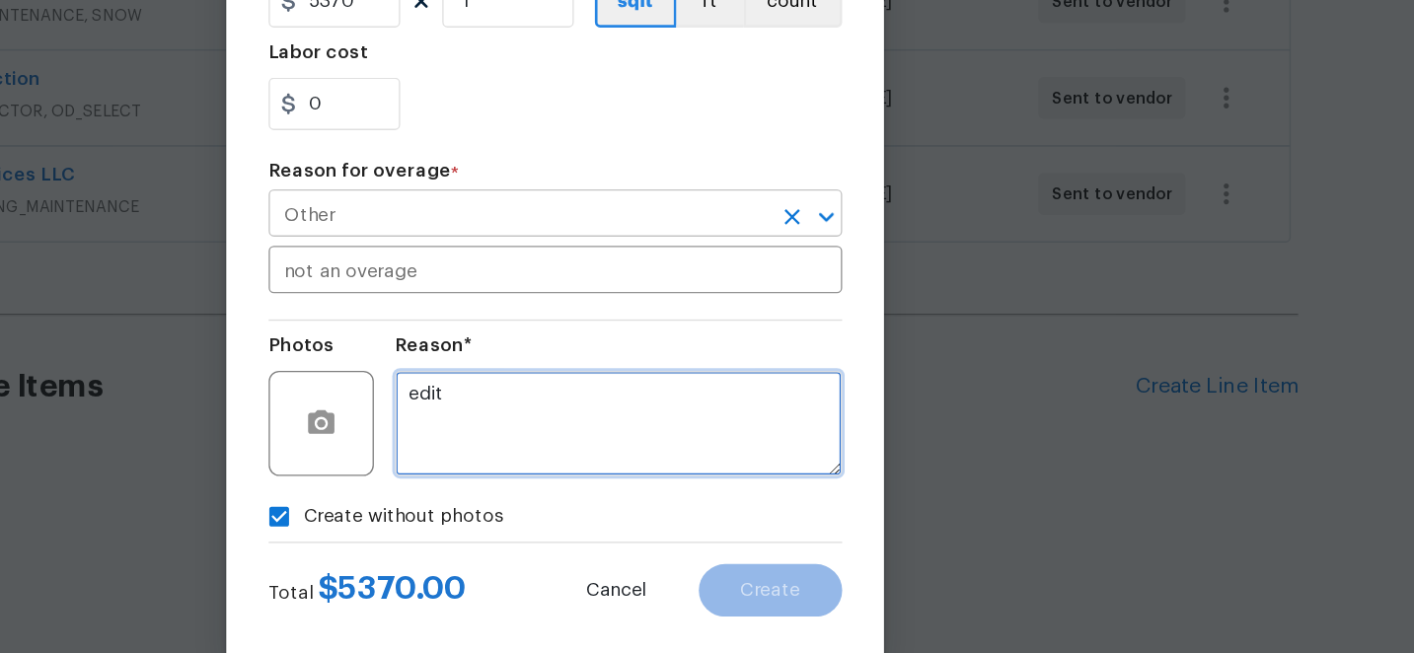
scroll to position [329, 0]
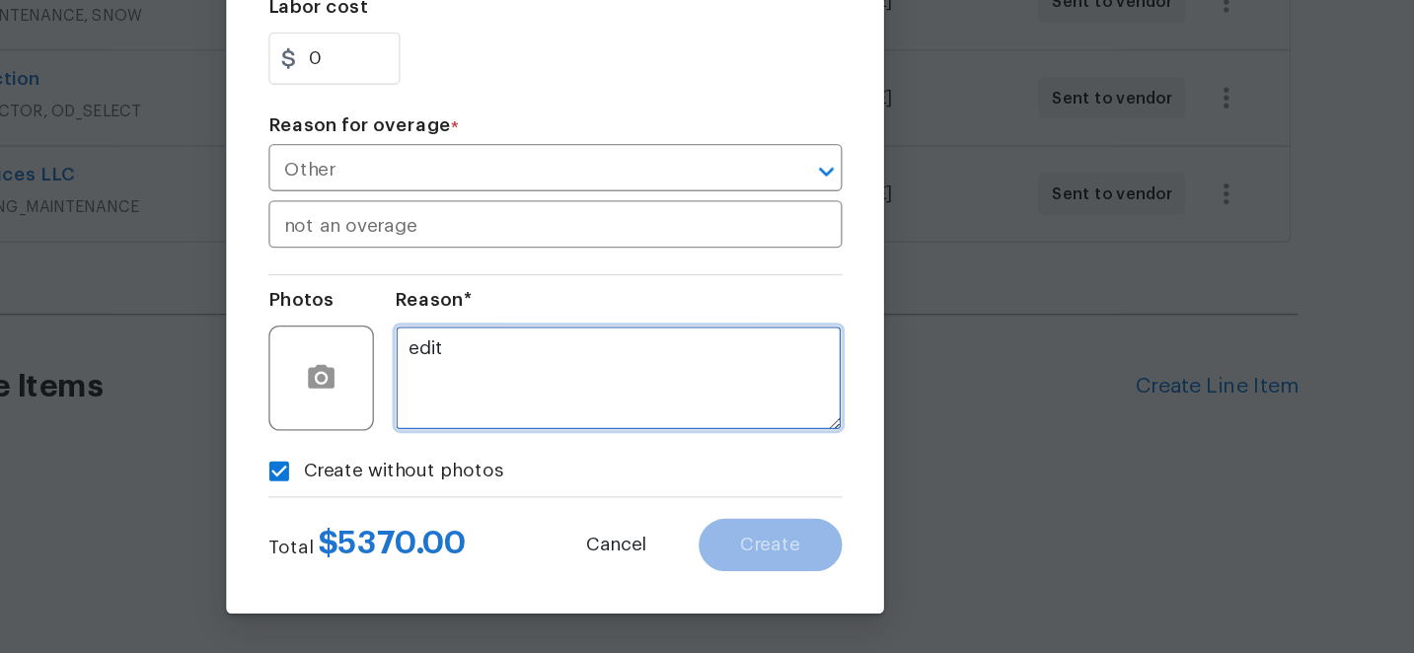
type textarea "edit"
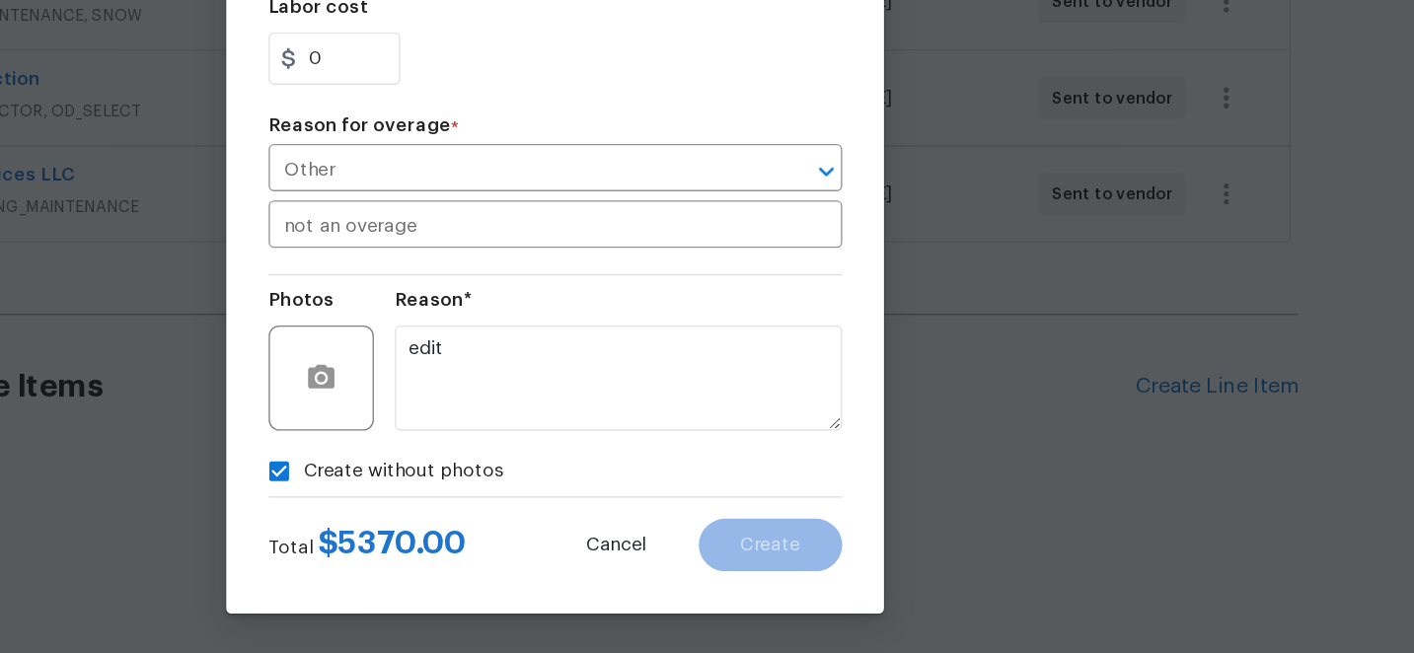
click at [809, 517] on div "Create without photos" at bounding box center [707, 516] width 430 height 37
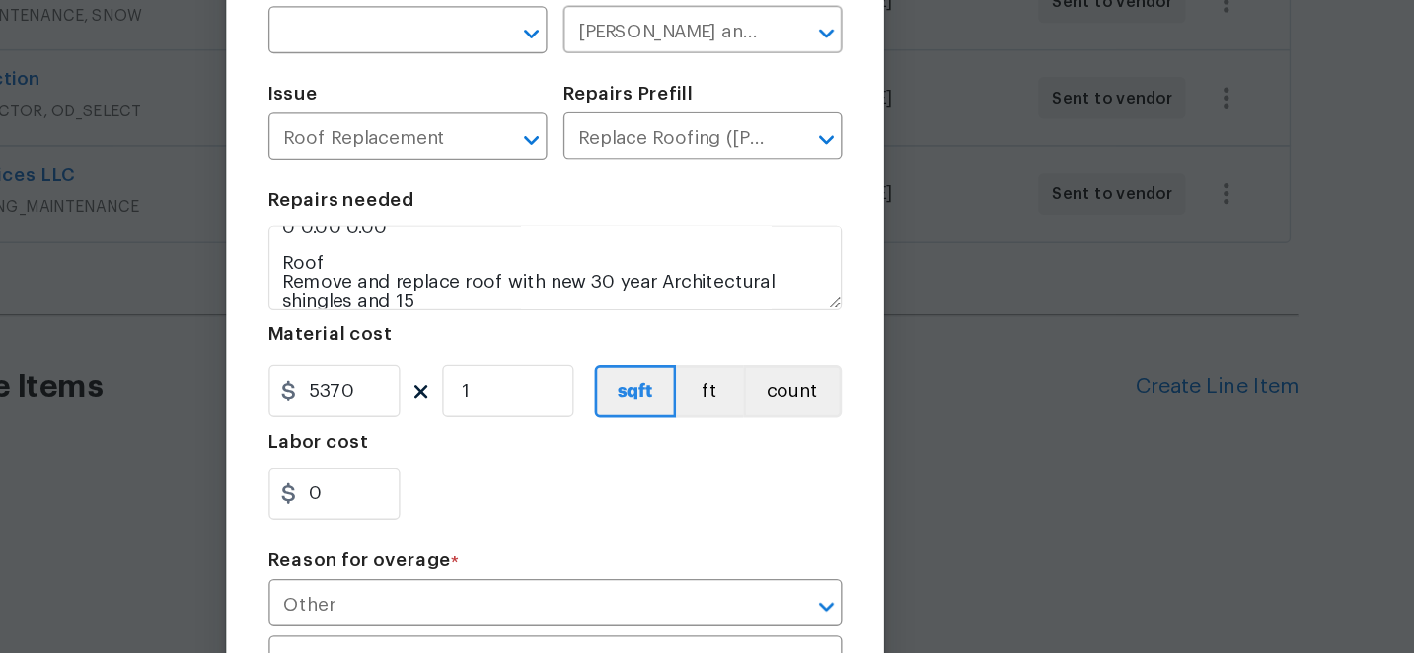
scroll to position [0, 0]
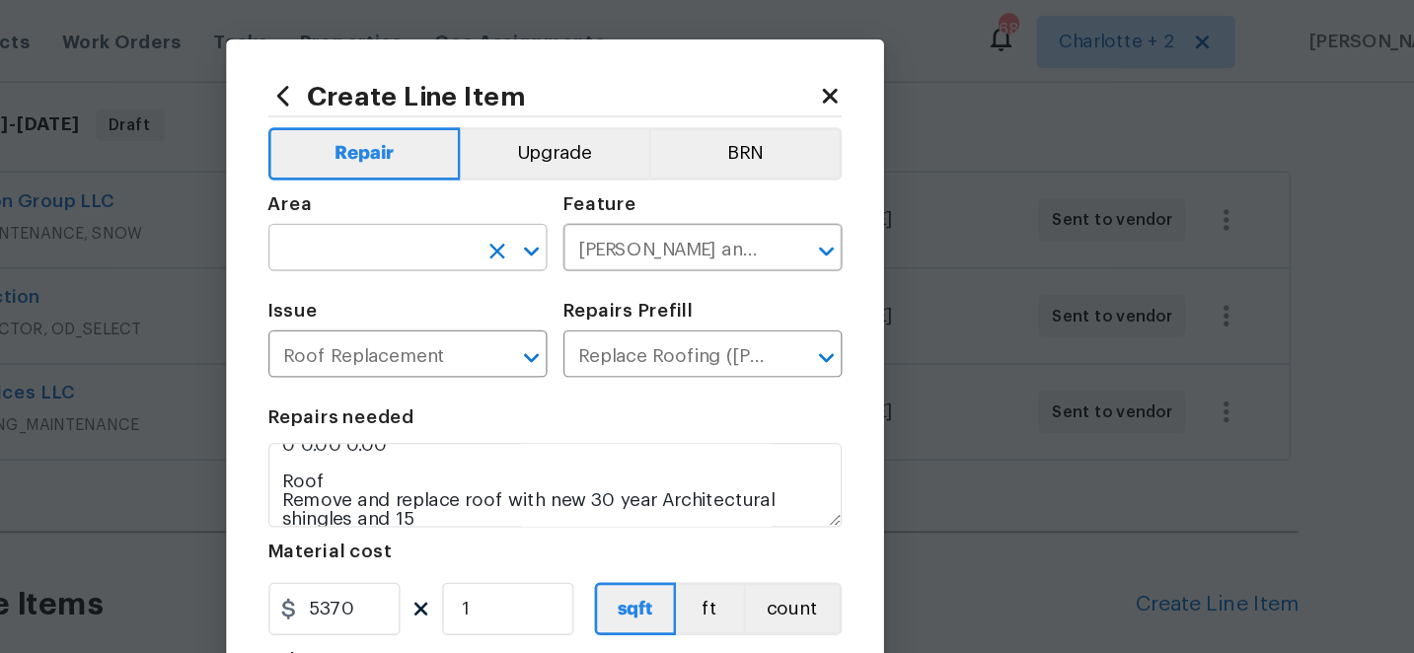
click at [634, 180] on input "text" at bounding box center [569, 188] width 154 height 31
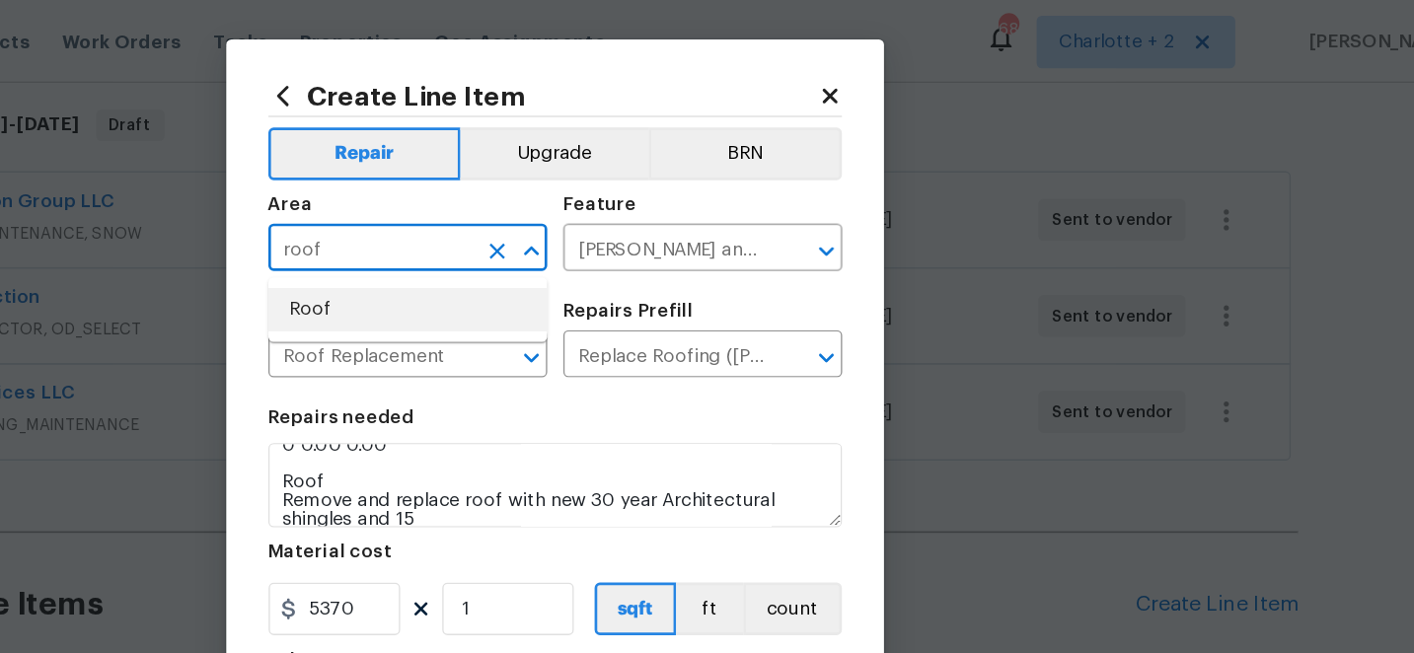
click at [551, 226] on li "Roof" at bounding box center [596, 232] width 209 height 33
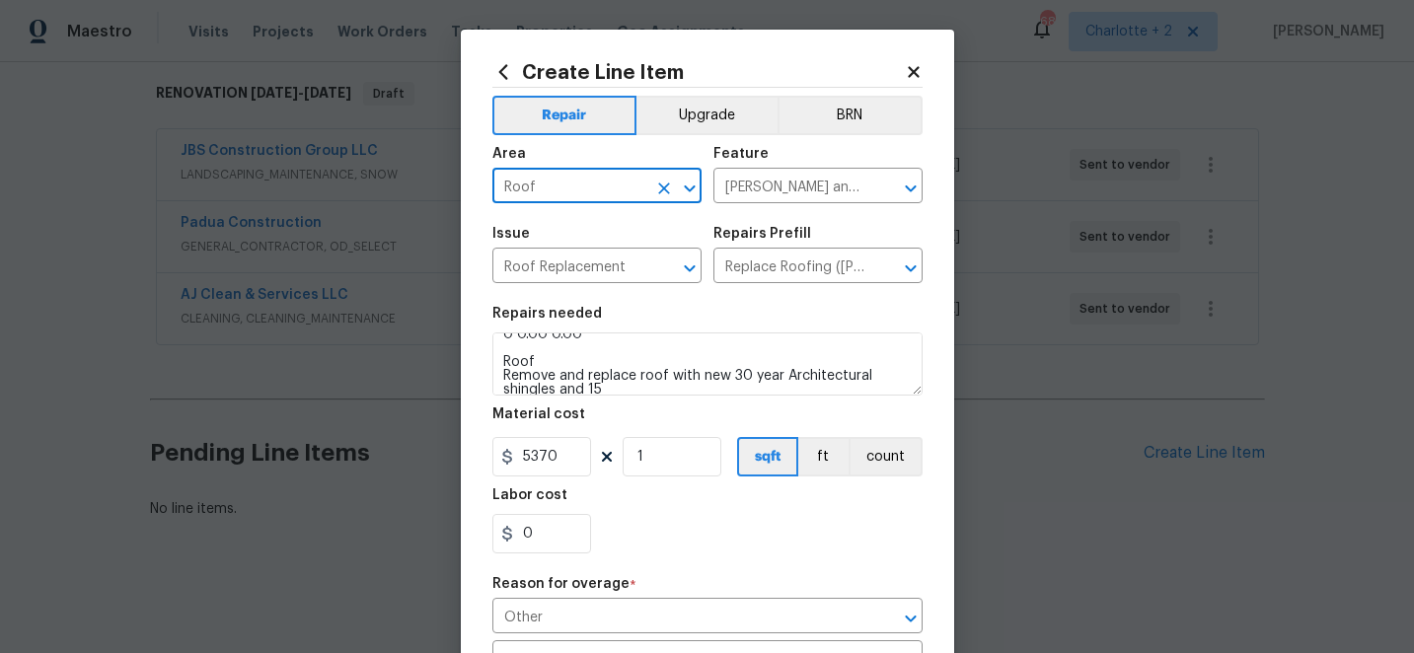
scroll to position [329, 0]
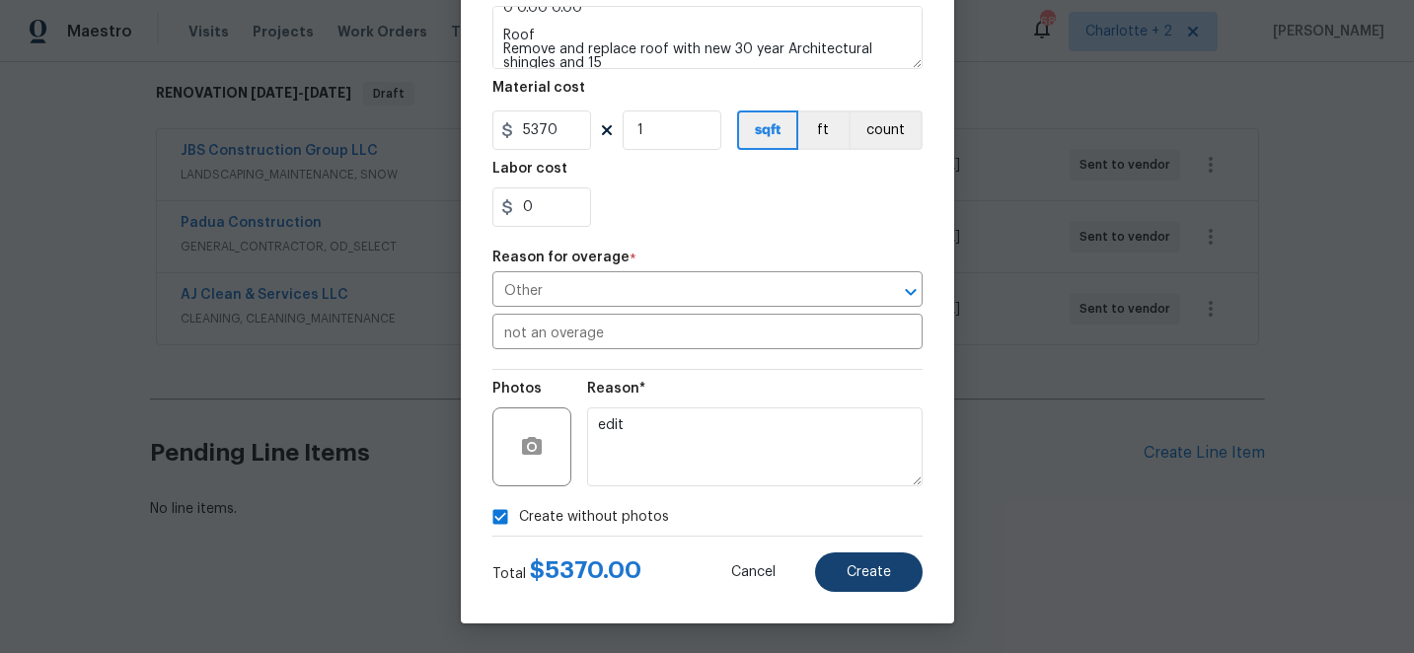
type input "Roof"
click at [865, 572] on span "Create" at bounding box center [869, 572] width 44 height 15
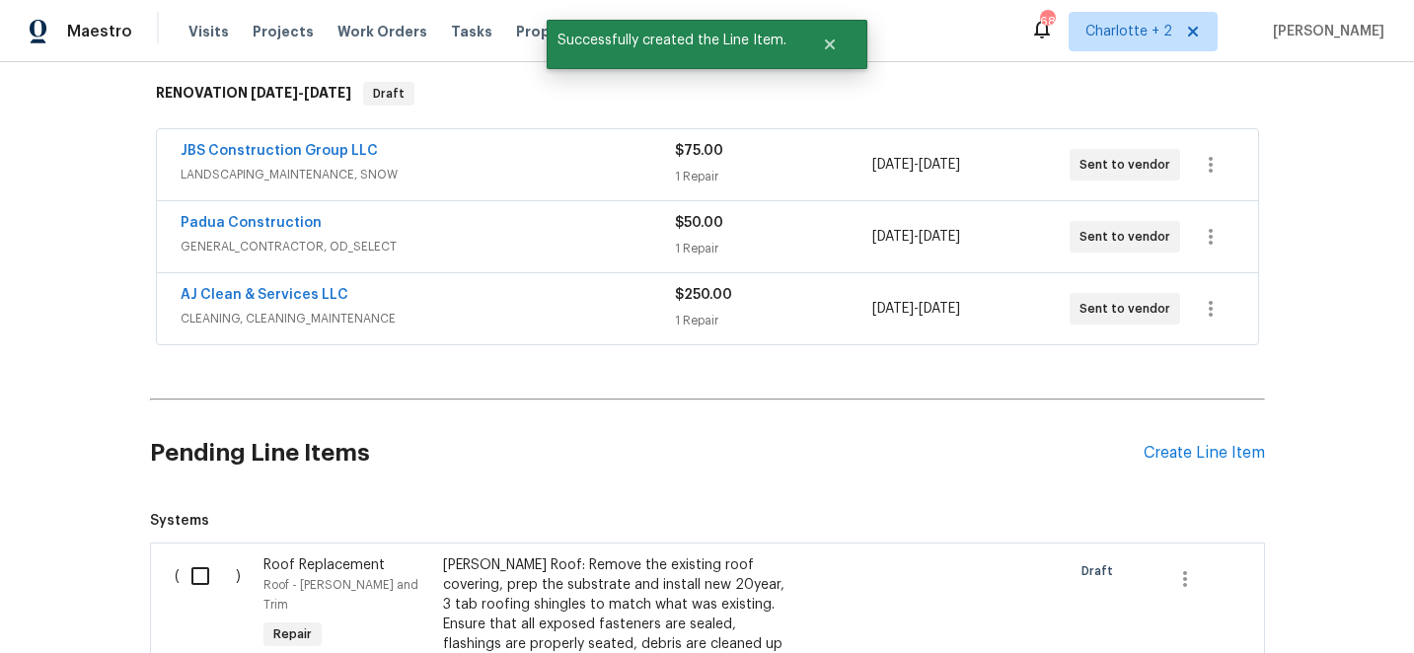
click at [207, 572] on input "checkbox" at bounding box center [208, 575] width 56 height 41
checkbox input "true"
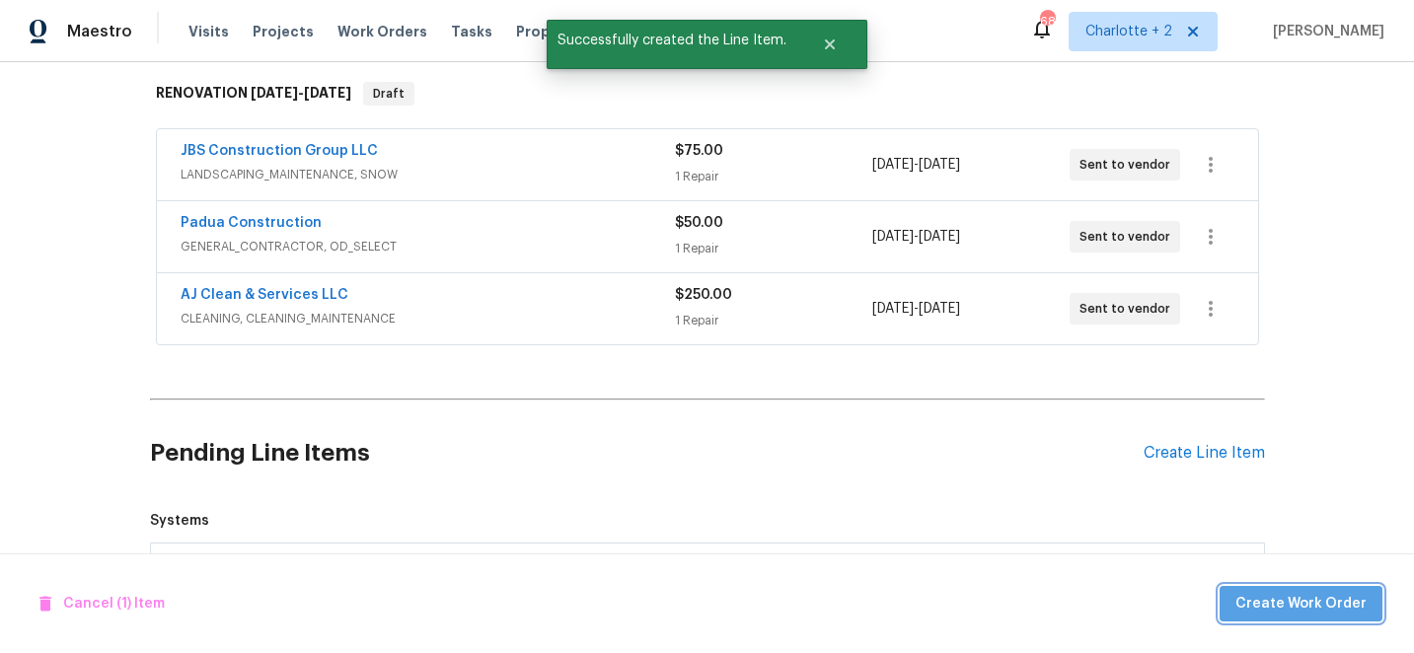
click at [1363, 601] on span "Create Work Order" at bounding box center [1300, 604] width 131 height 25
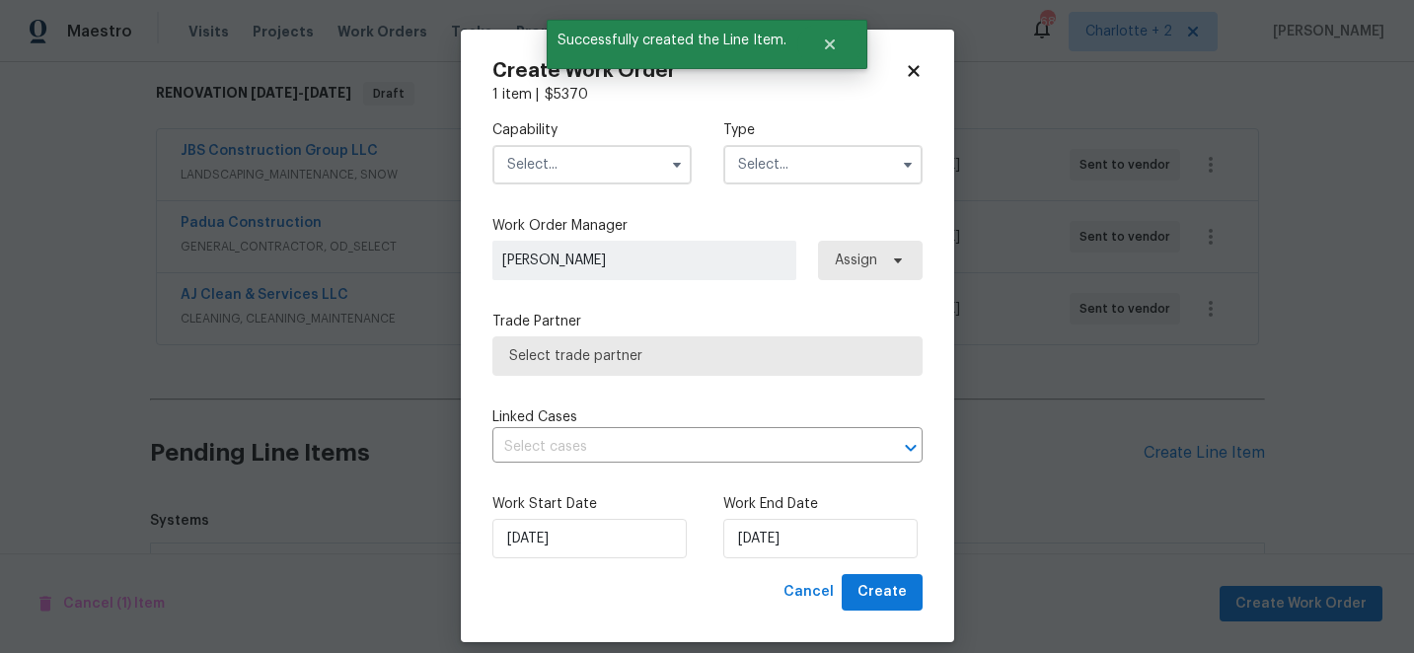
click at [592, 170] on input "text" at bounding box center [591, 164] width 199 height 39
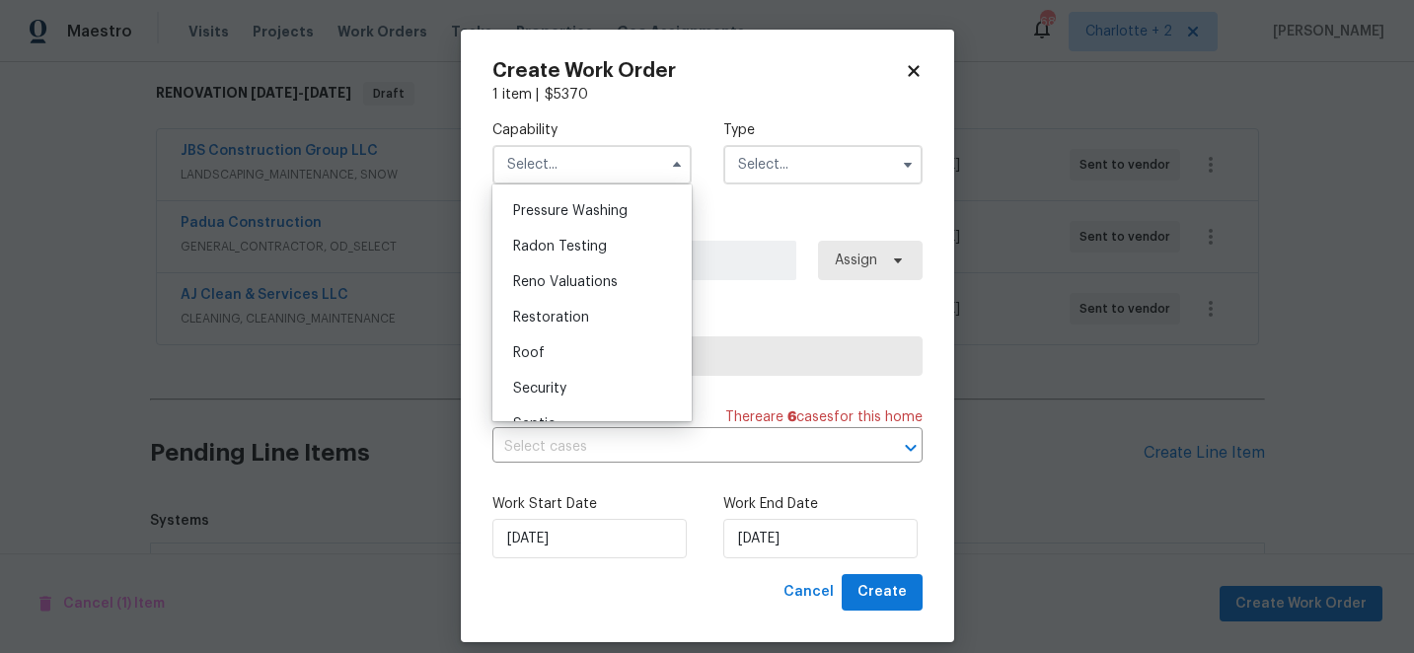
scroll to position [1826, 0]
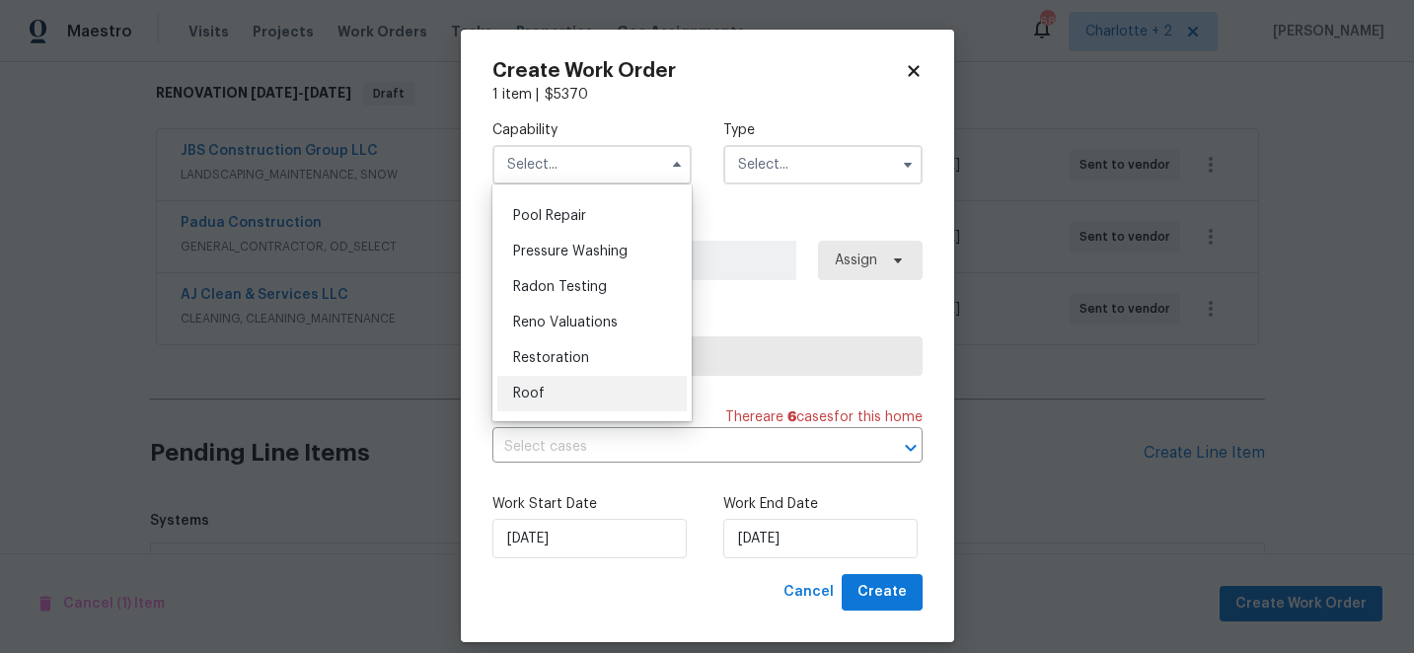
click at [532, 391] on span "Roof" at bounding box center [529, 394] width 32 height 14
type input "Roof"
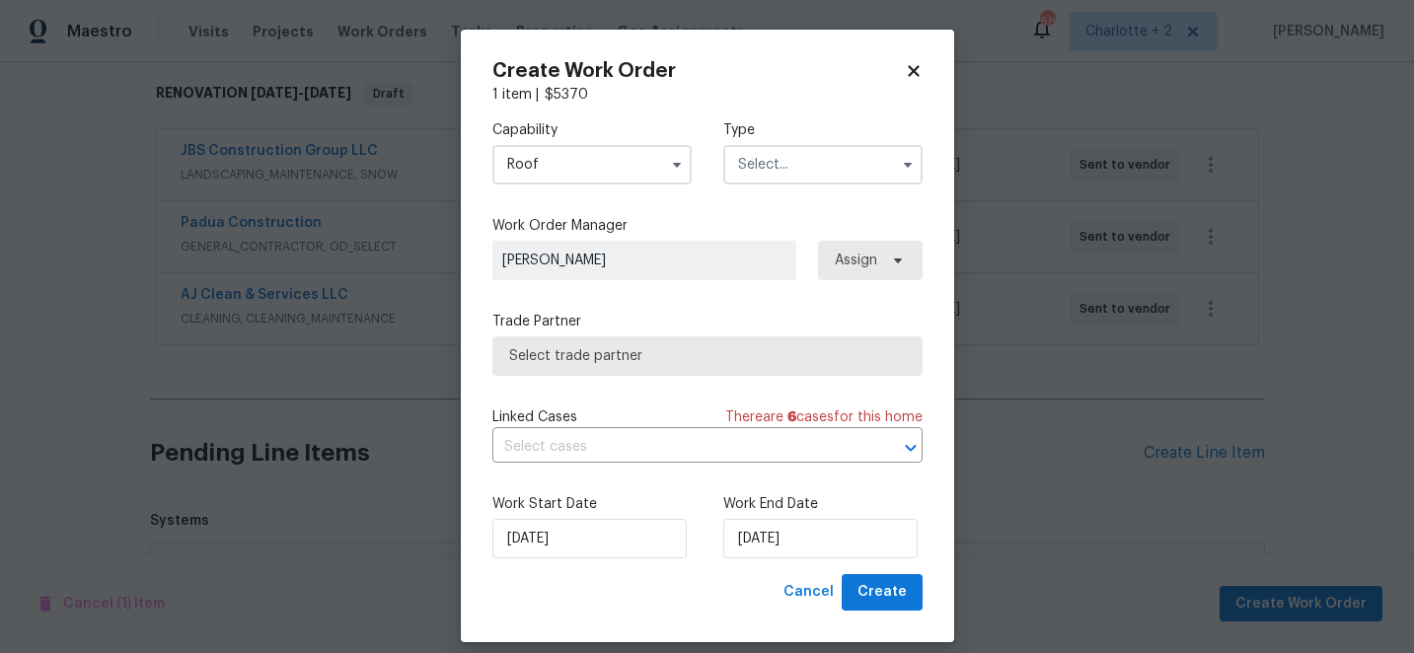
click at [780, 176] on input "text" at bounding box center [822, 164] width 199 height 39
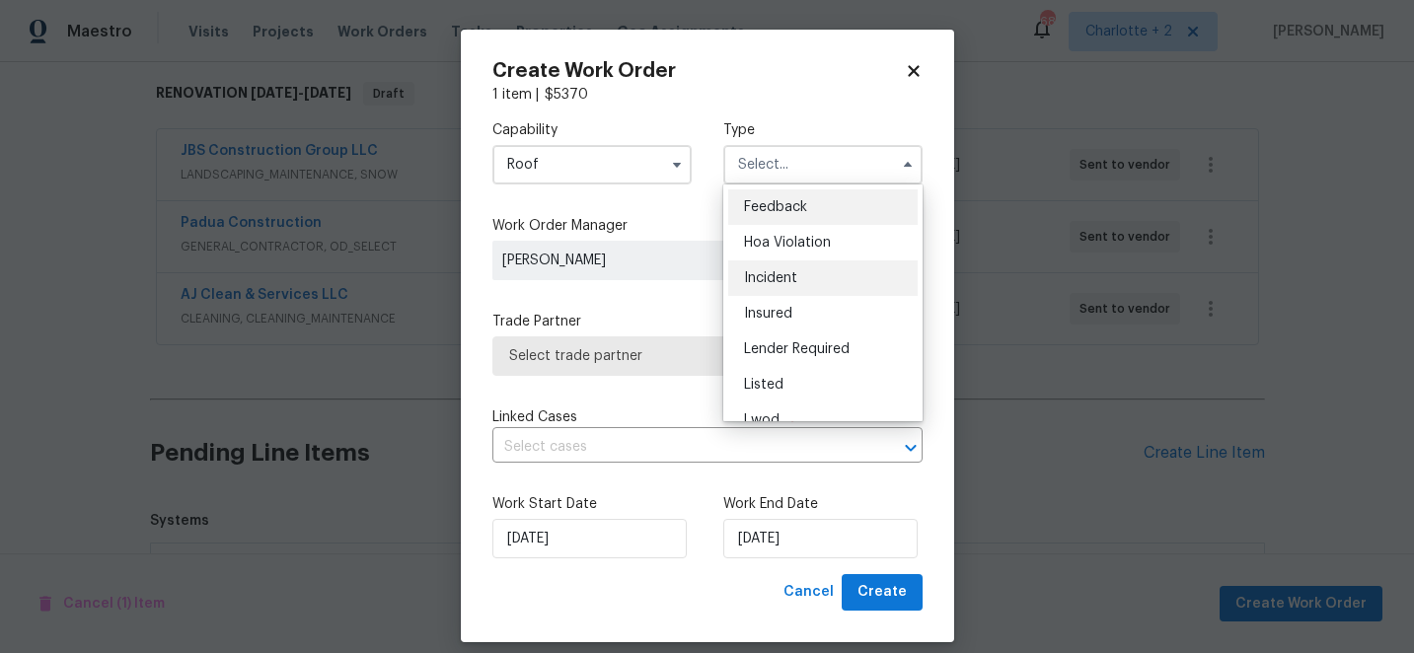
scroll to position [235, 0]
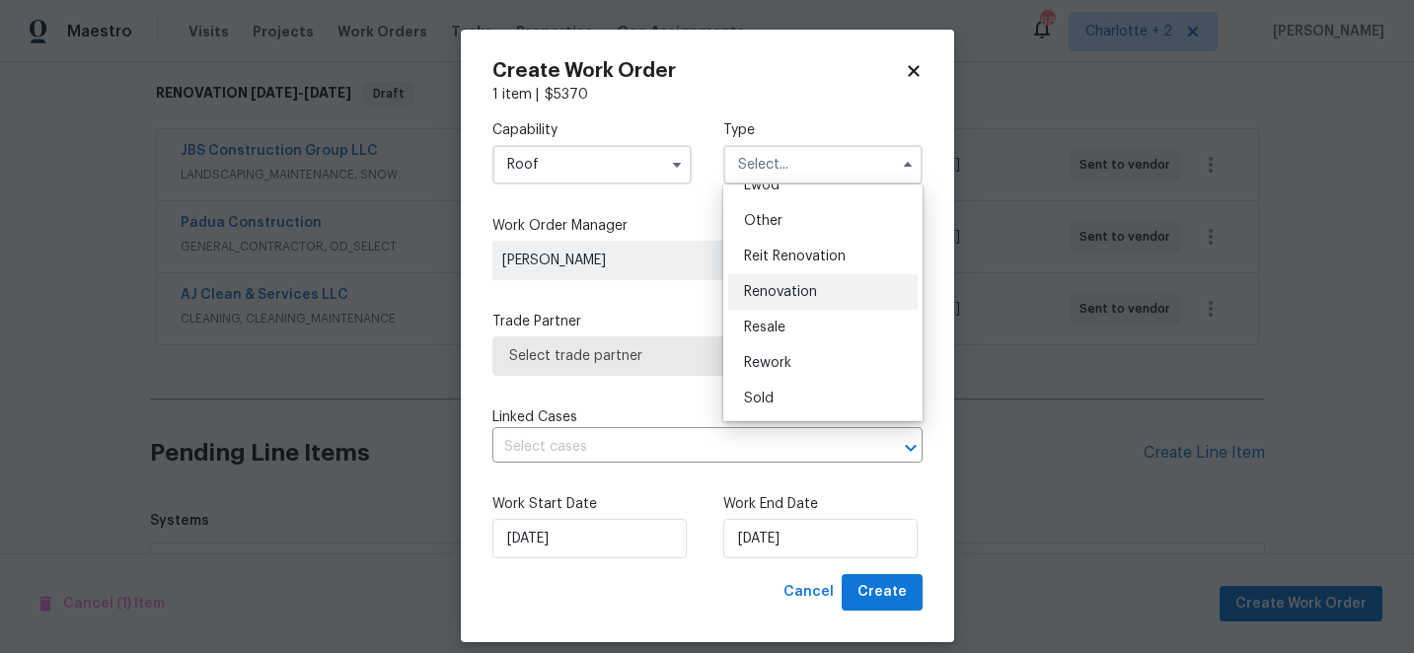
click at [801, 287] on span "Renovation" at bounding box center [780, 292] width 73 height 14
type input "Renovation"
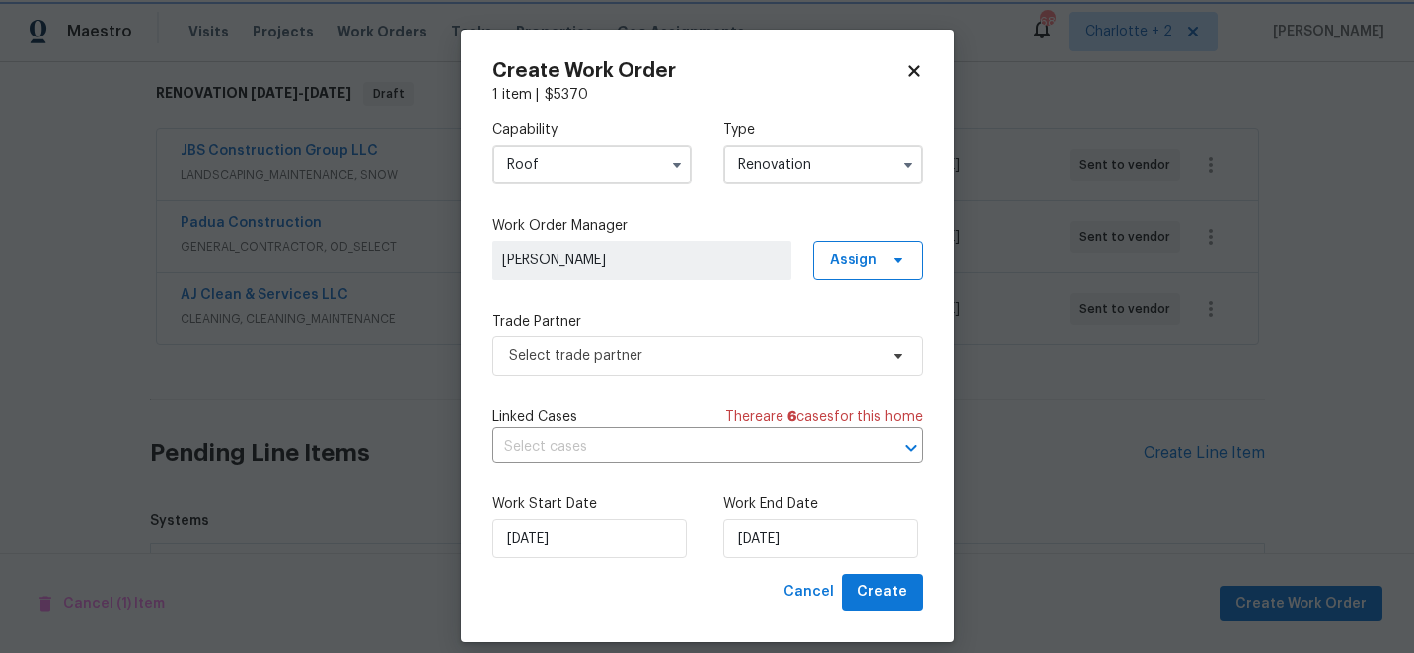
scroll to position [0, 0]
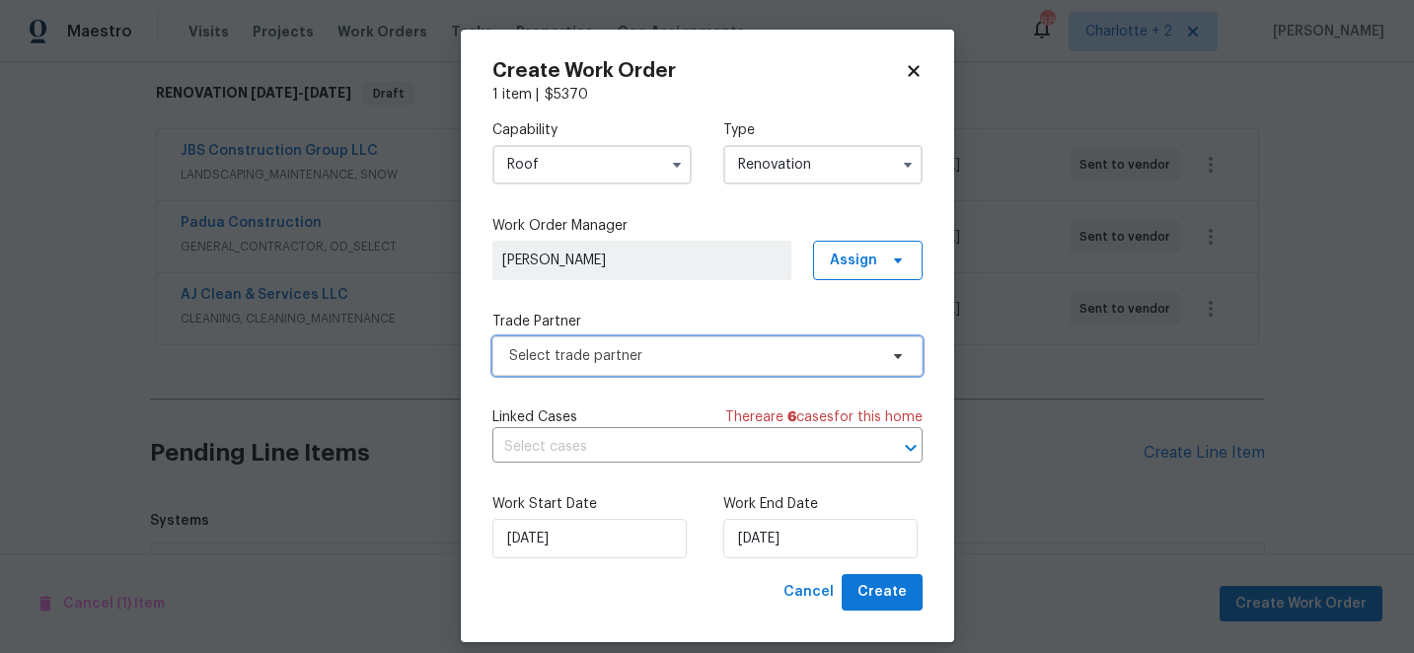
click at [664, 350] on span "Select trade partner" at bounding box center [693, 356] width 368 height 20
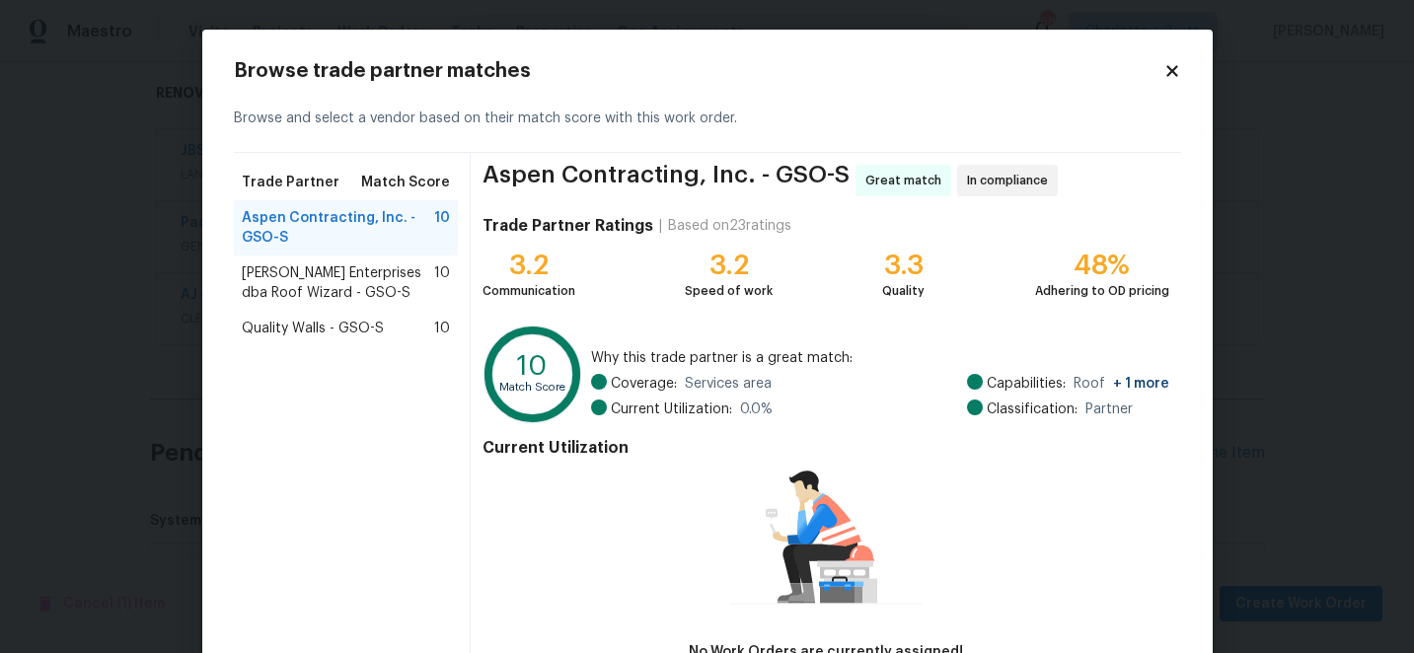
click at [326, 289] on span "[PERSON_NAME] Enterprises dba Roof Wizard - GSO-S" at bounding box center [338, 282] width 193 height 39
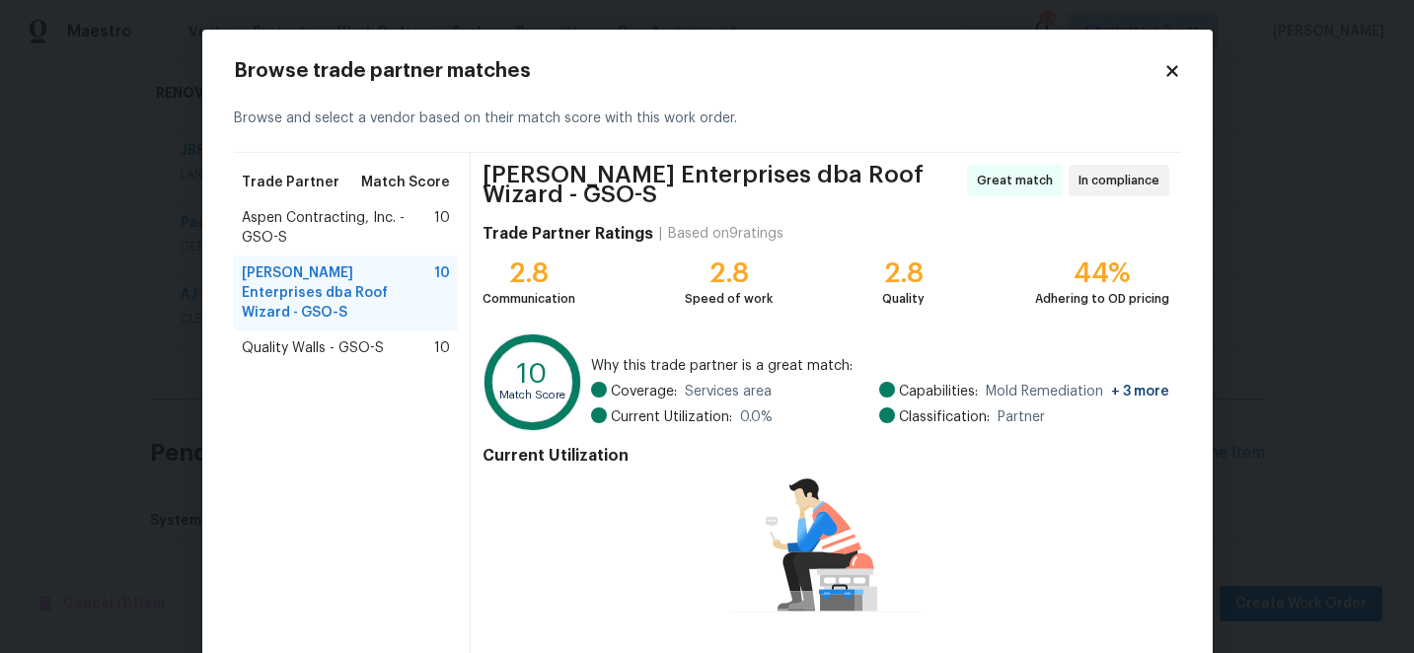
scroll to position [144, 0]
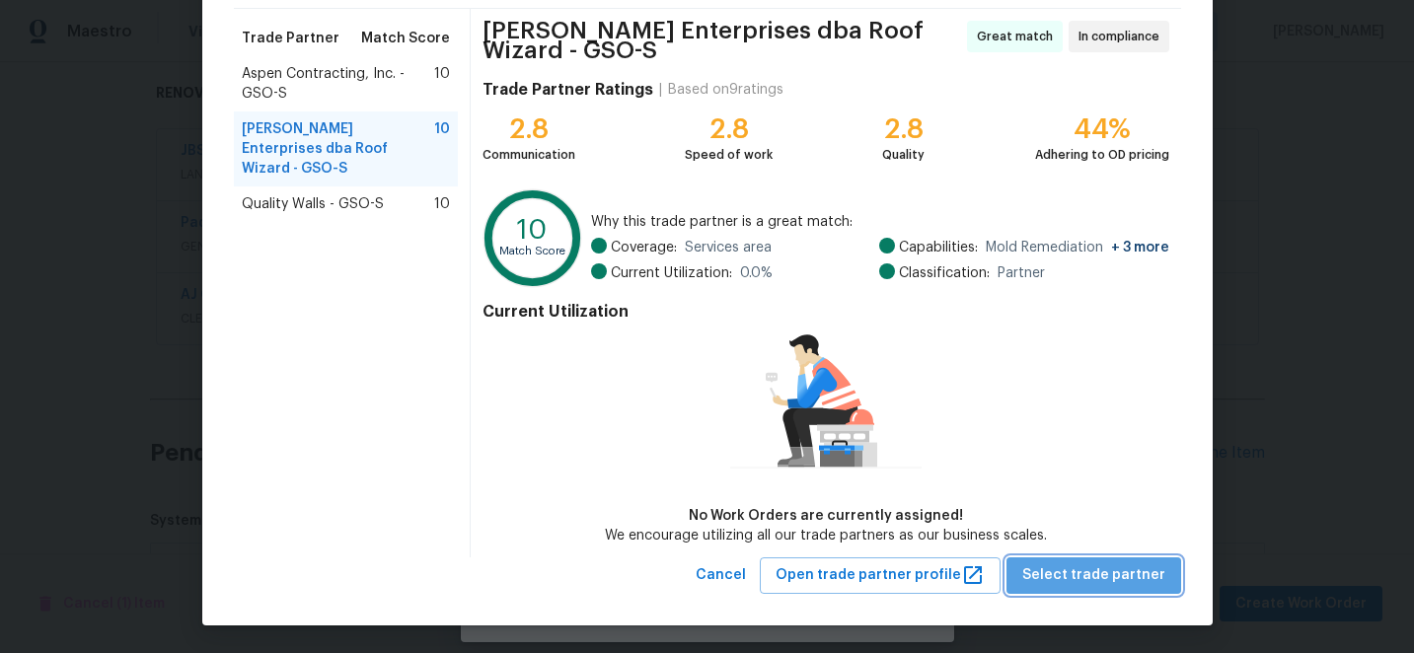
click at [1133, 573] on span "Select trade partner" at bounding box center [1093, 575] width 143 height 25
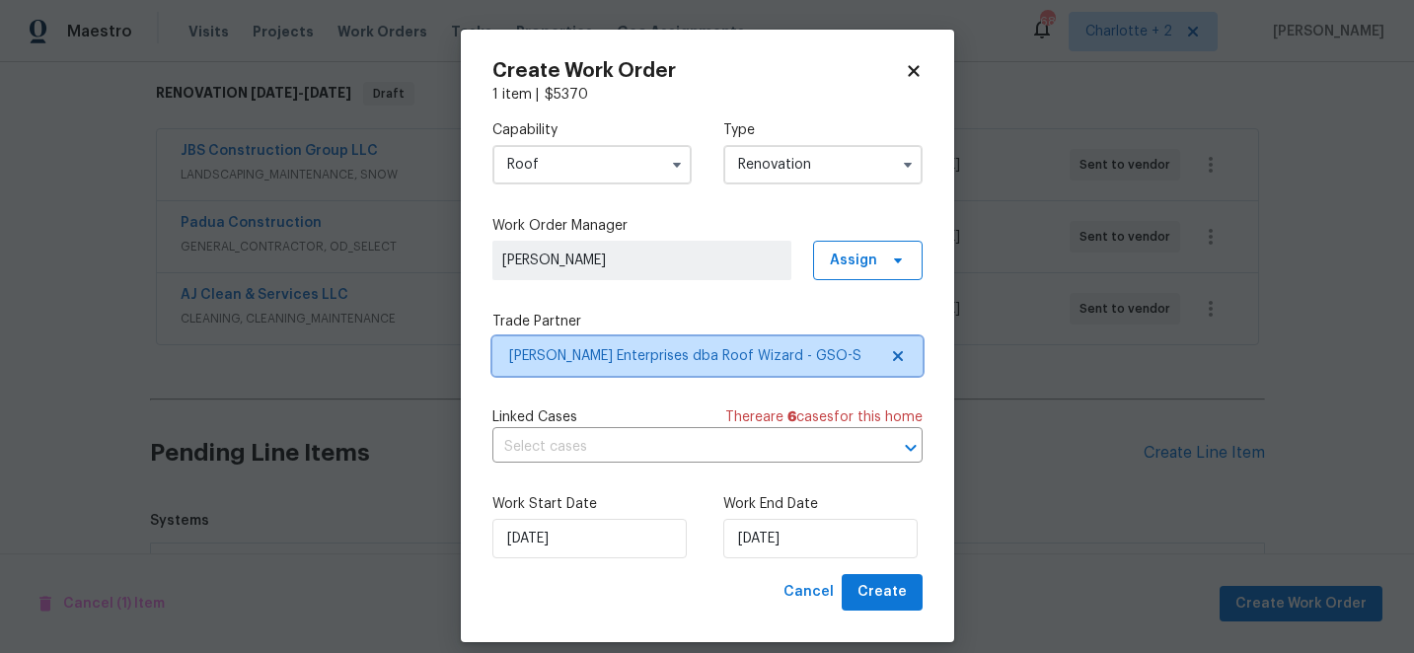
scroll to position [0, 0]
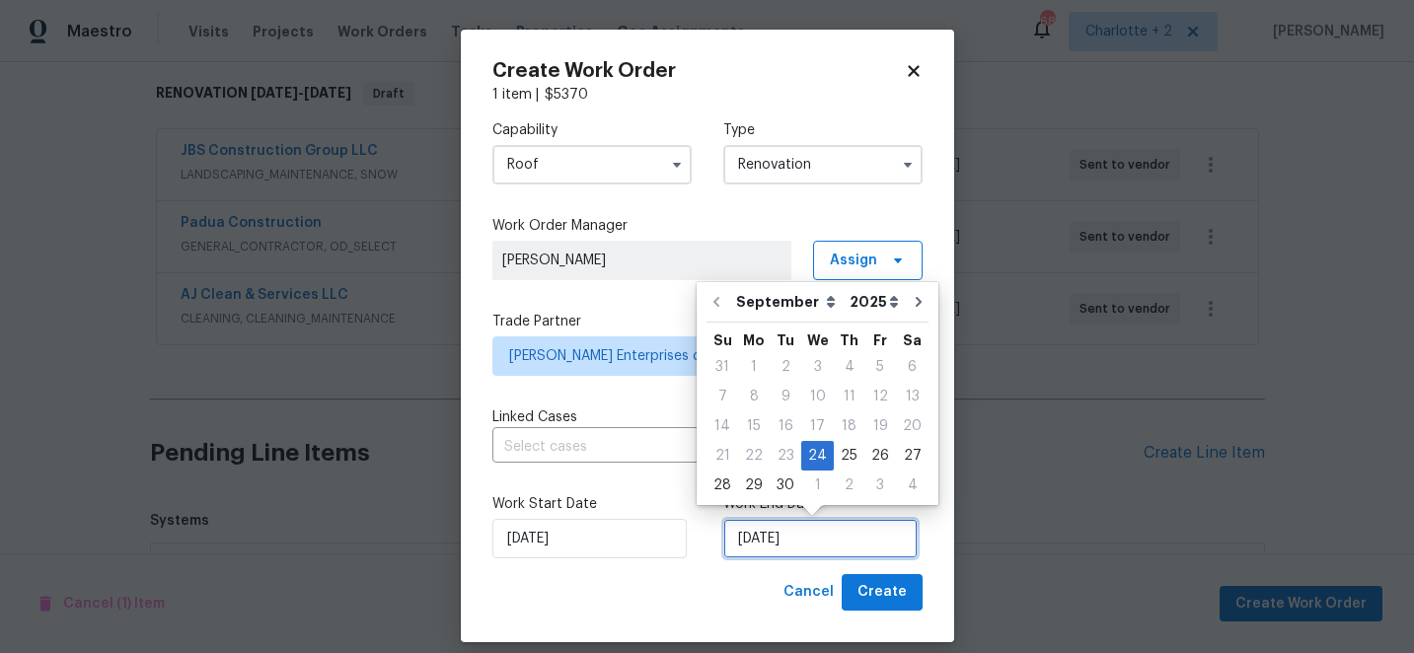
click at [834, 541] on input "[DATE]" at bounding box center [820, 538] width 194 height 39
click at [817, 455] on div "24" at bounding box center [817, 456] width 33 height 28
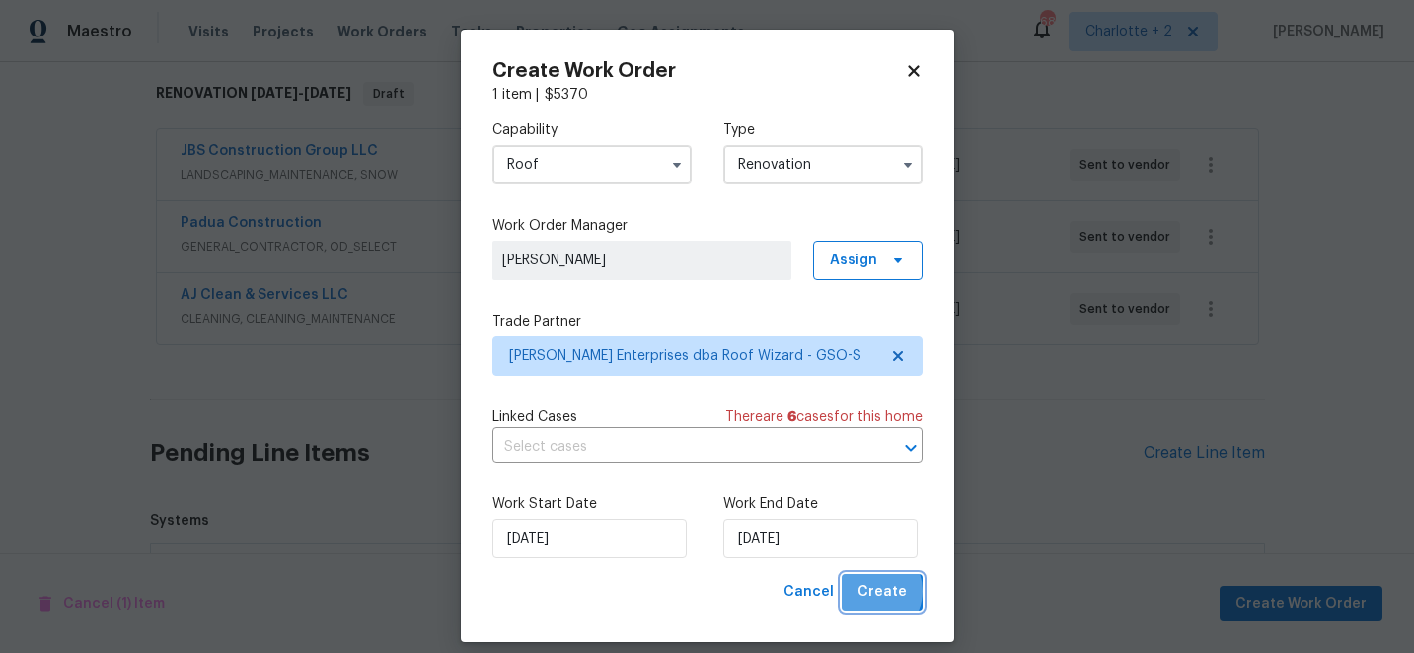
click at [877, 592] on span "Create" at bounding box center [881, 592] width 49 height 25
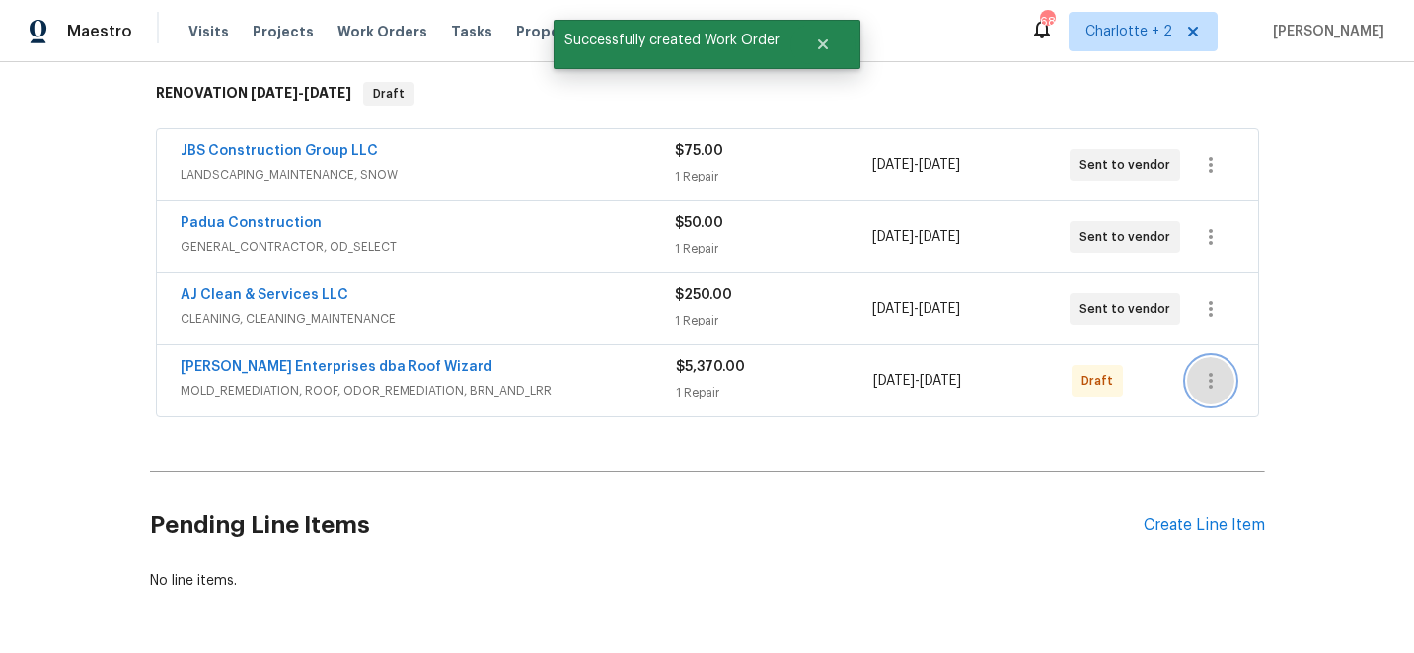
click at [1216, 378] on icon "button" at bounding box center [1211, 381] width 24 height 24
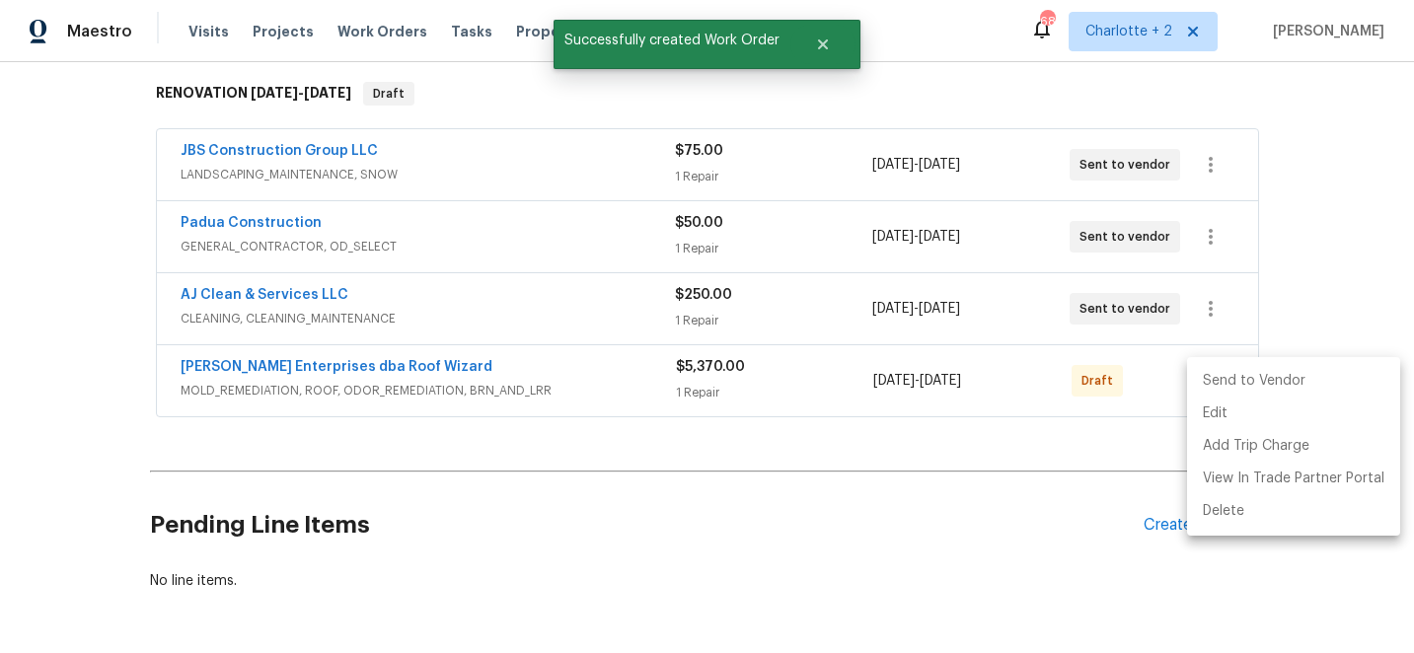
click at [1262, 384] on li "Send to Vendor" at bounding box center [1293, 381] width 213 height 33
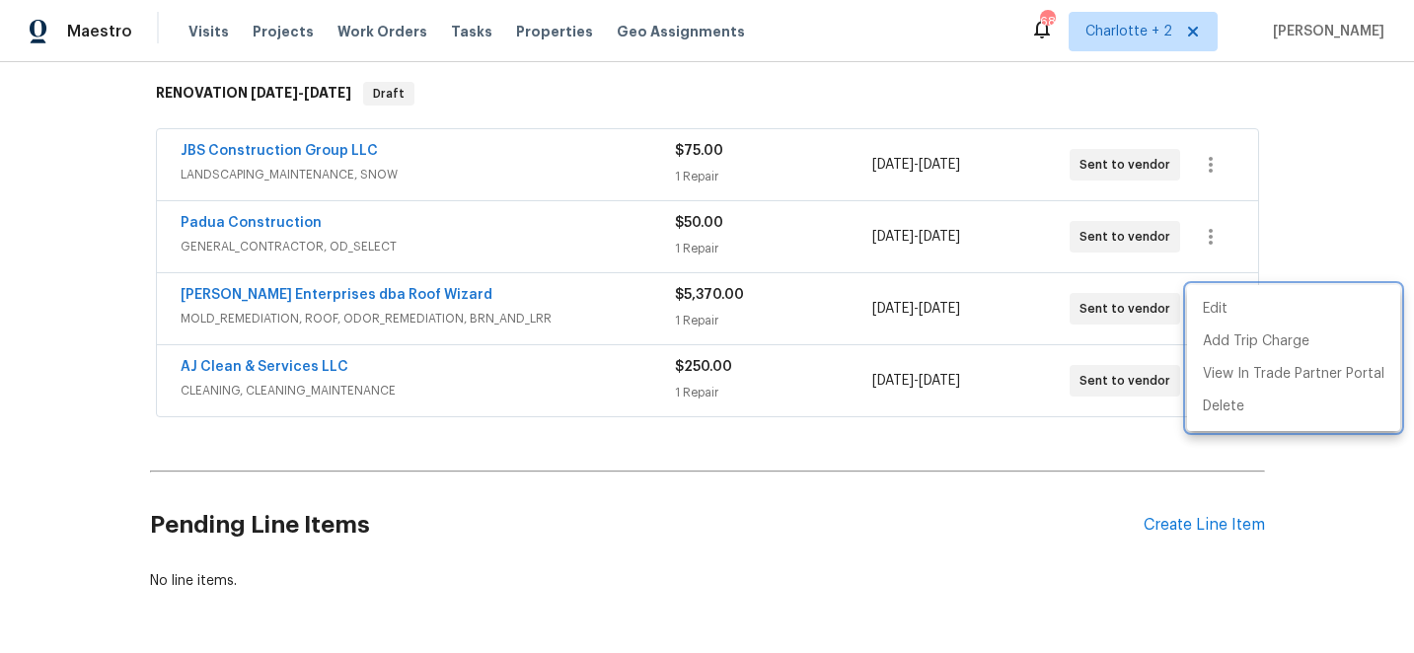
click at [616, 446] on div at bounding box center [707, 326] width 1414 height 653
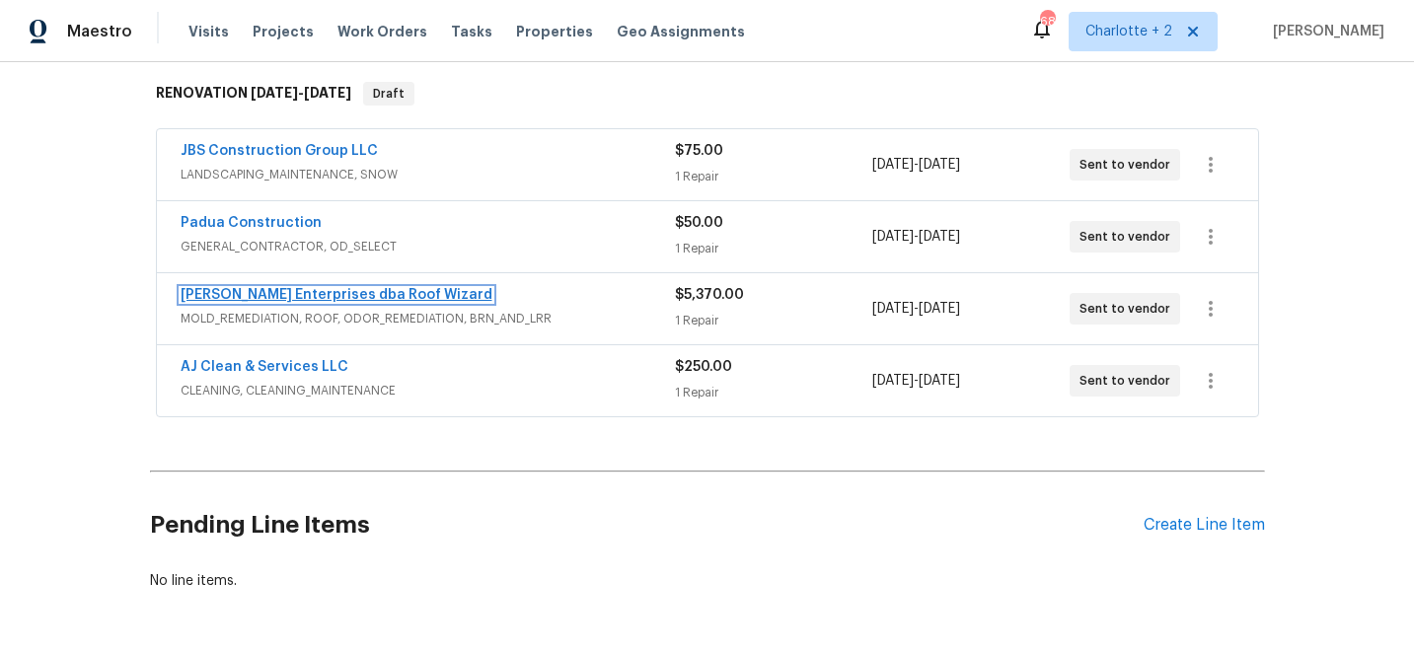
click at [361, 291] on link "[PERSON_NAME] Enterprises dba Roof Wizard" at bounding box center [337, 295] width 312 height 14
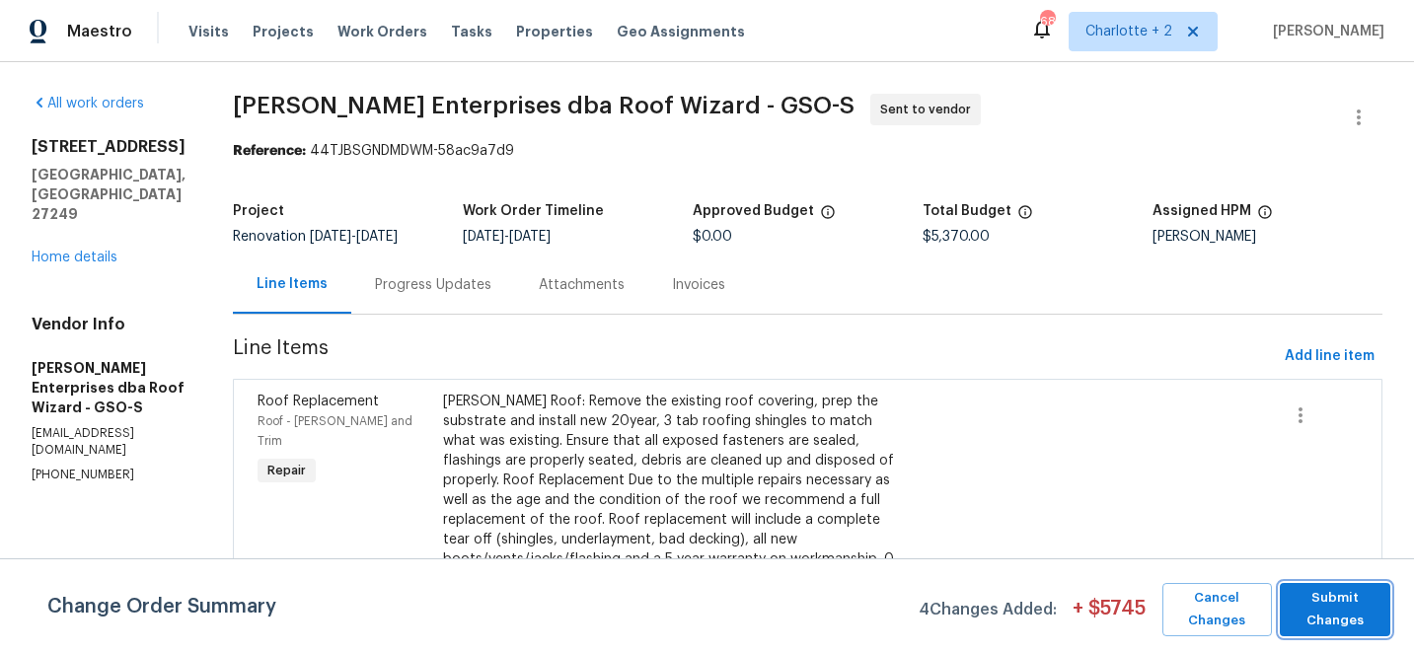
click at [1333, 602] on span "Submit Changes" at bounding box center [1335, 609] width 91 height 45
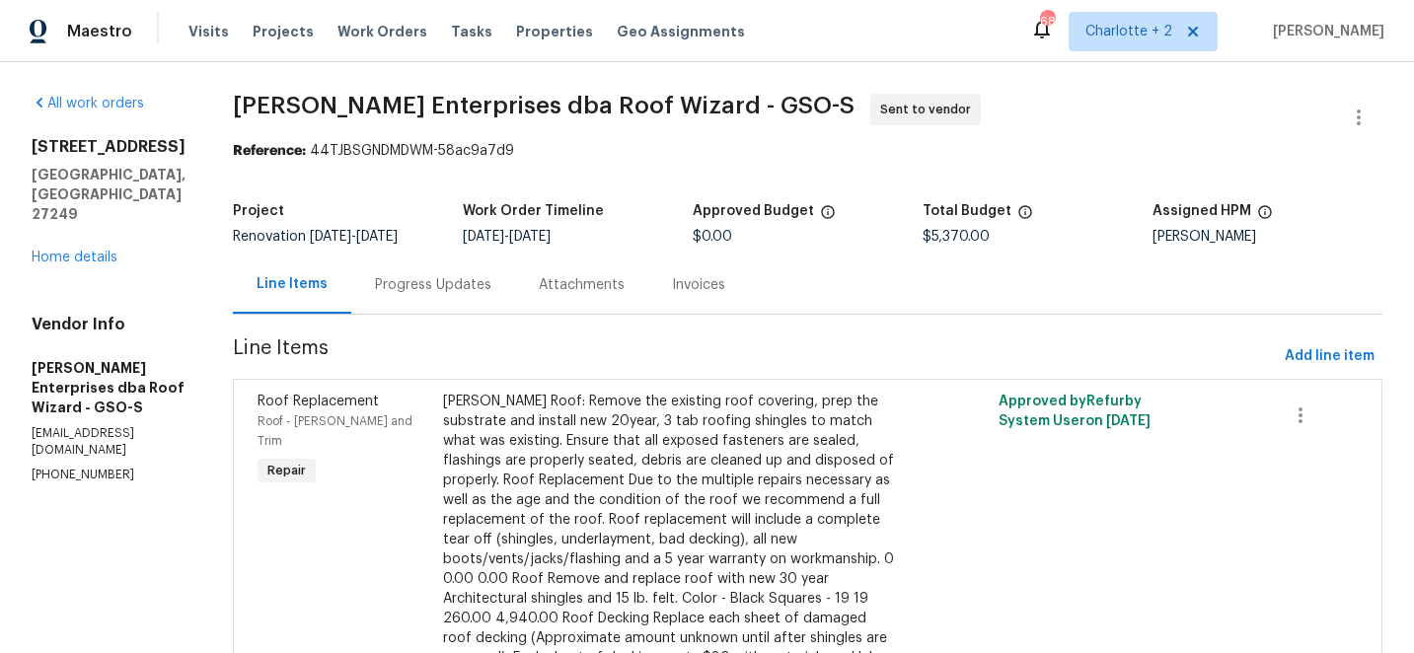
click at [406, 286] on div "Progress Updates" at bounding box center [433, 285] width 116 height 20
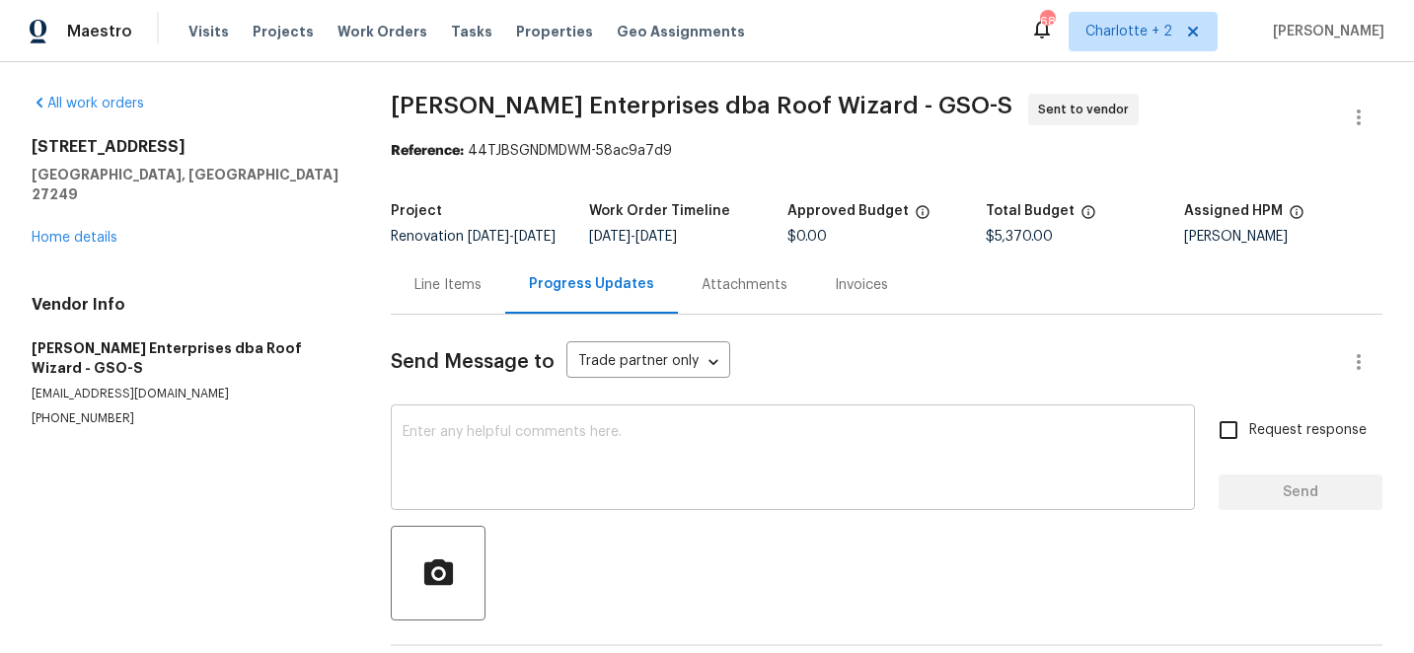
click at [476, 444] on textarea at bounding box center [793, 459] width 780 height 69
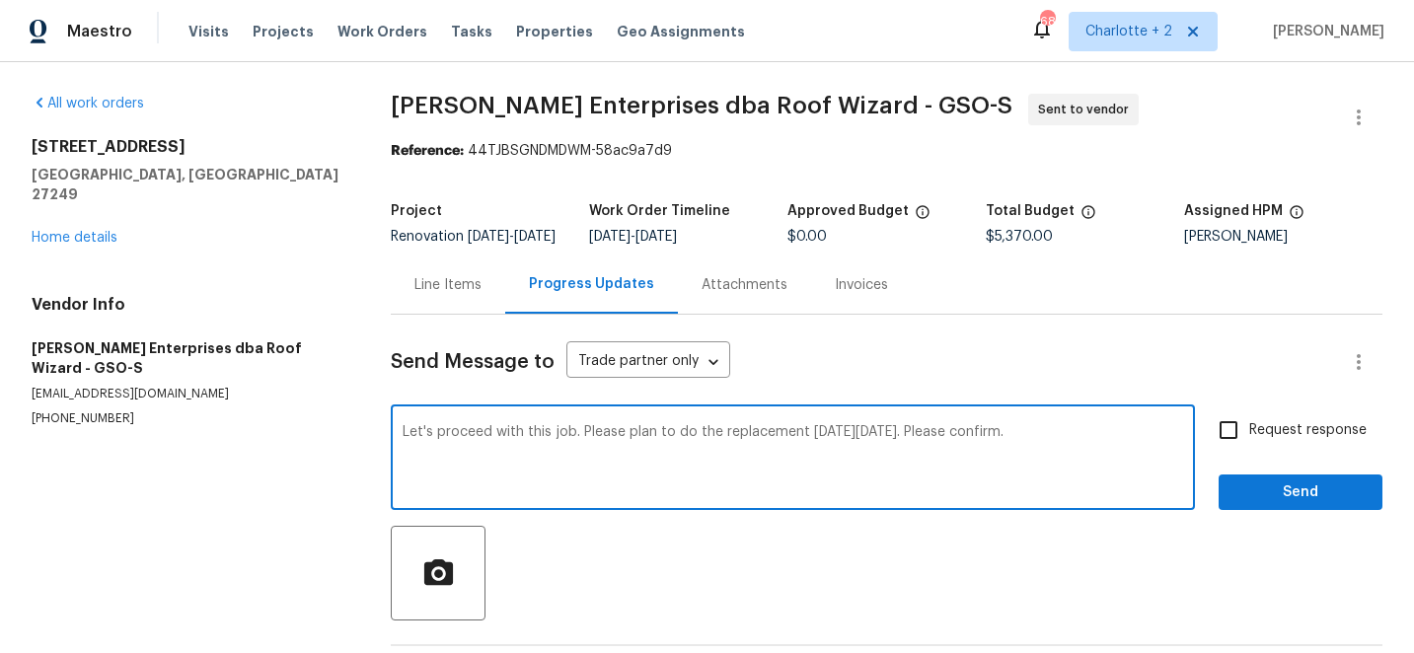
type textarea "Let's proceed with this job. Please plan to do the replacement [DATE][DATE]. Pl…"
click at [1235, 448] on input "Request response" at bounding box center [1228, 429] width 41 height 41
checkbox input "true"
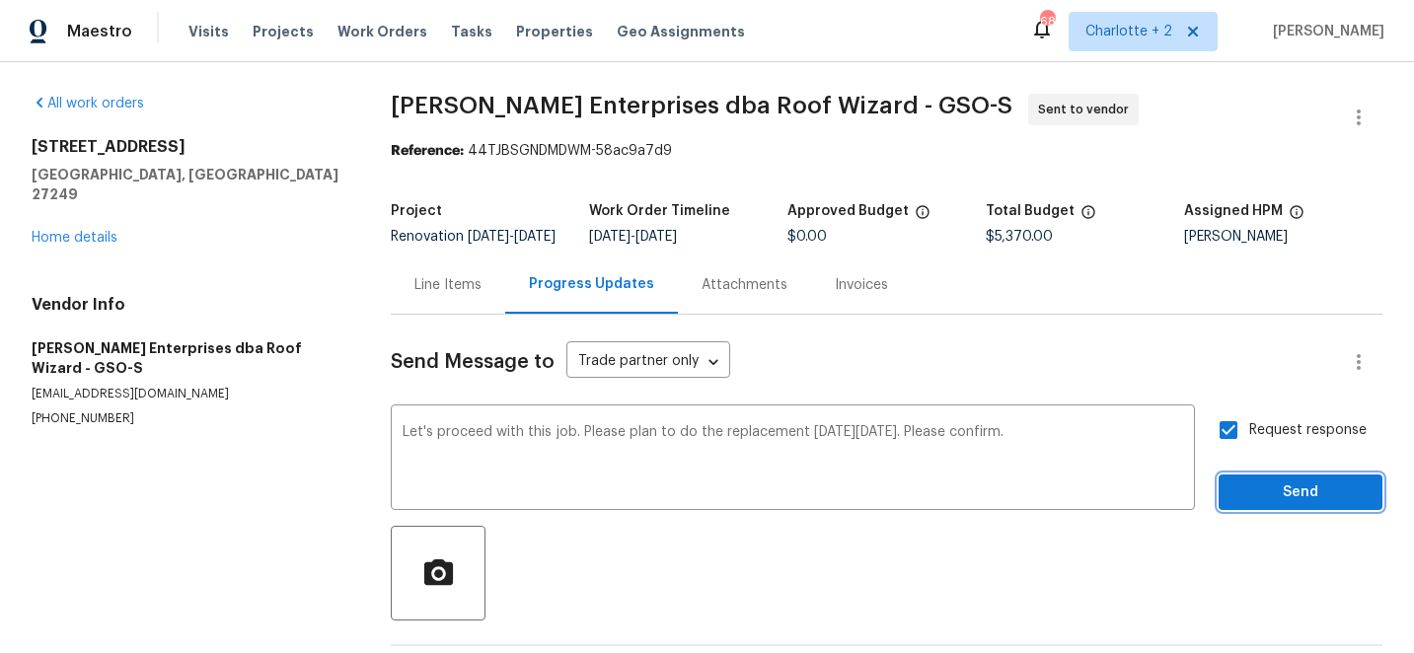
click at [1313, 505] on span "Send" at bounding box center [1300, 492] width 132 height 25
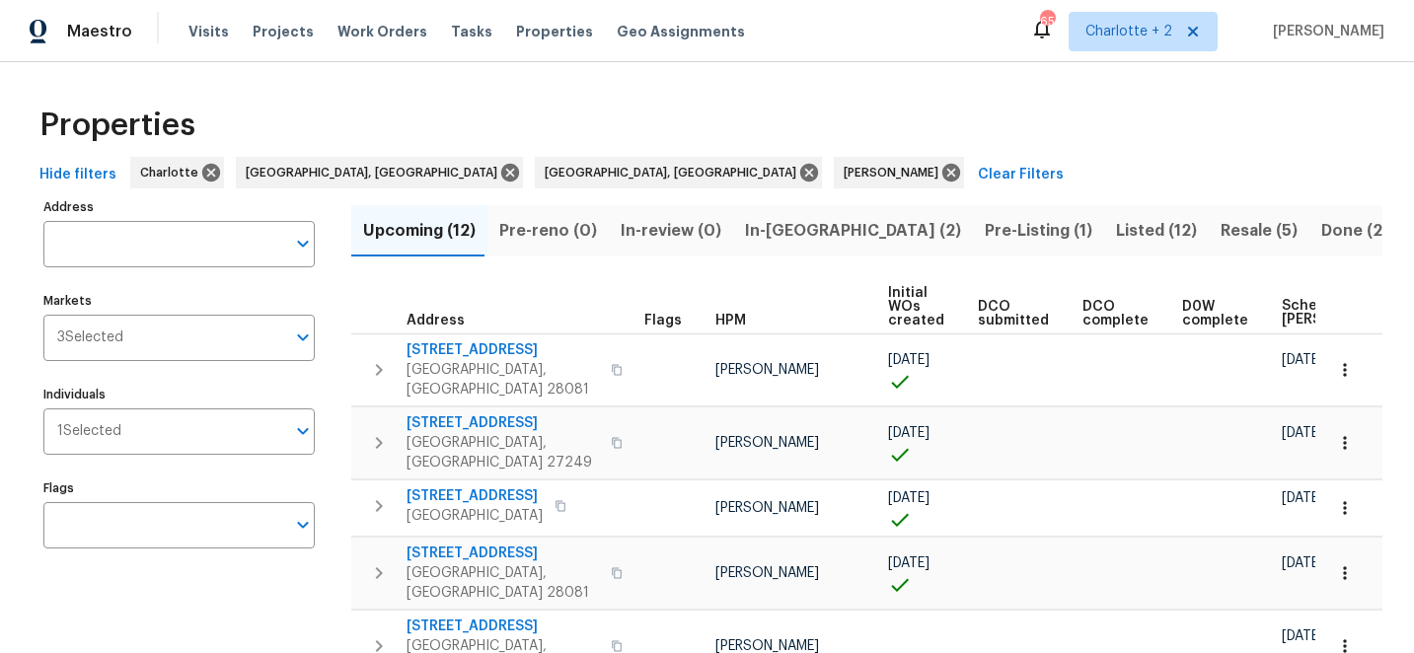
scroll to position [48, 0]
